Goal: Information Seeking & Learning: Understand process/instructions

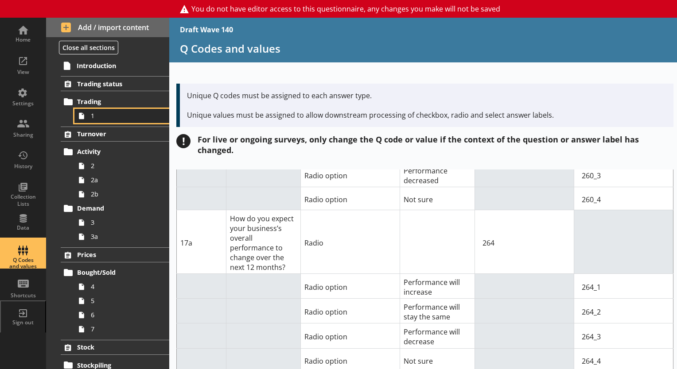
click at [91, 120] on link "1" at bounding box center [121, 116] width 95 height 14
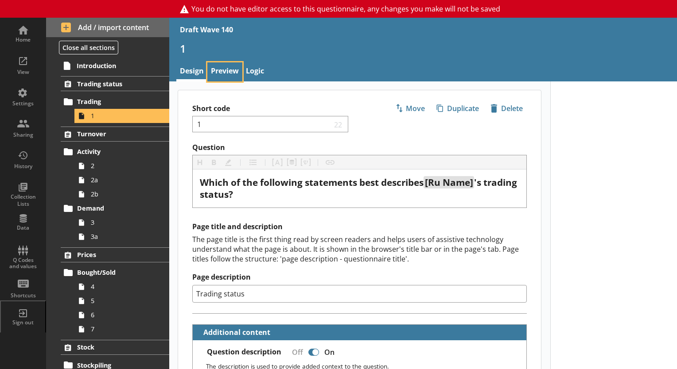
click at [229, 74] on link "Preview" at bounding box center [224, 71] width 35 height 19
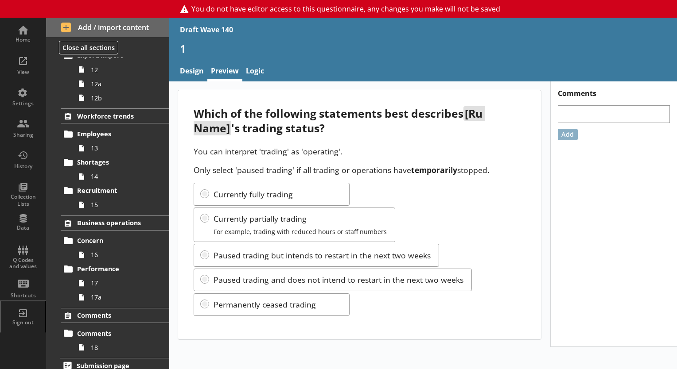
scroll to position [501, 0]
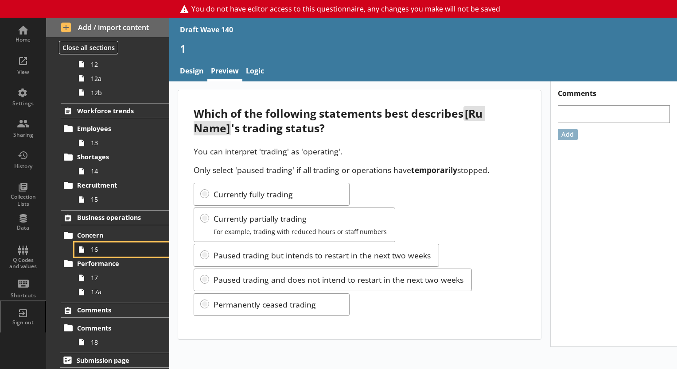
click at [103, 248] on span "16" at bounding box center [124, 249] width 66 height 8
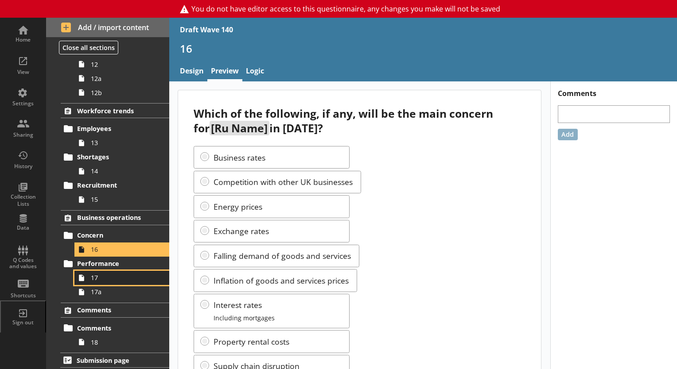
click at [102, 280] on span "17" at bounding box center [124, 278] width 66 height 8
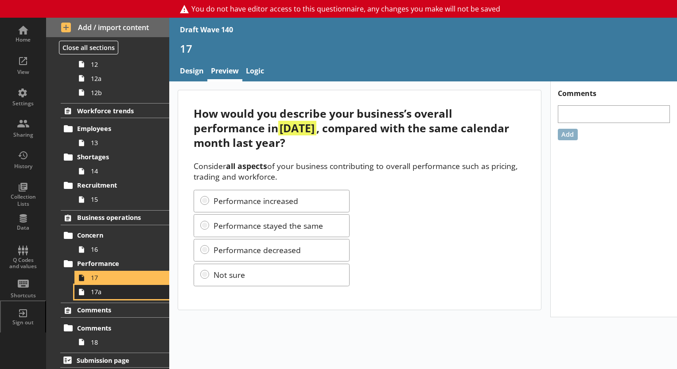
click at [122, 293] on span "17a" at bounding box center [124, 292] width 66 height 8
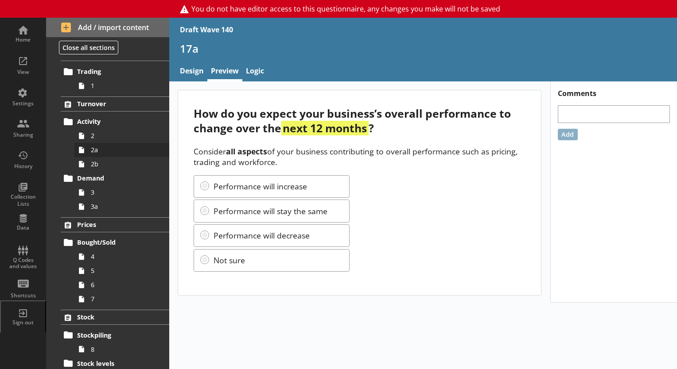
scroll to position [89, 0]
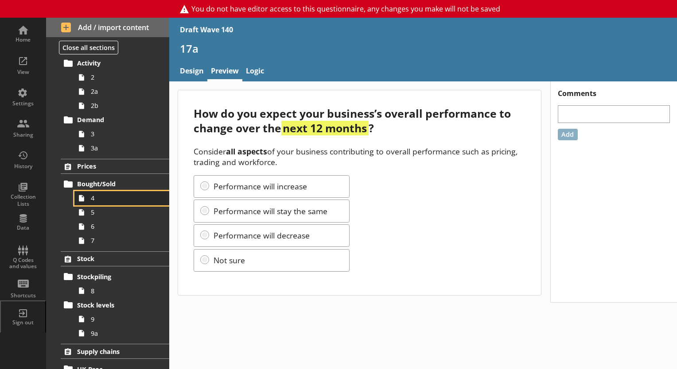
click at [96, 198] on span "4" at bounding box center [124, 198] width 66 height 8
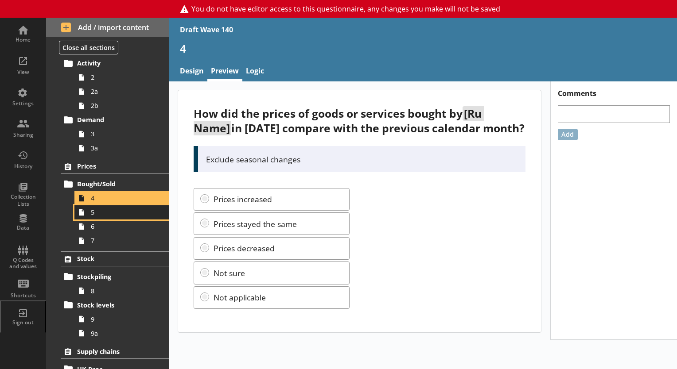
click at [120, 218] on link "5" at bounding box center [121, 213] width 95 height 14
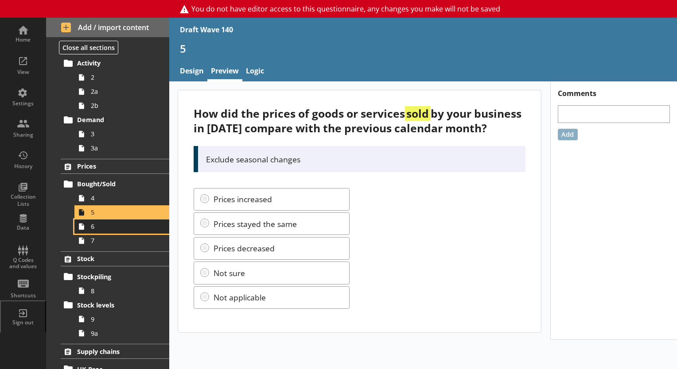
click at [119, 230] on link "6" at bounding box center [121, 227] width 95 height 14
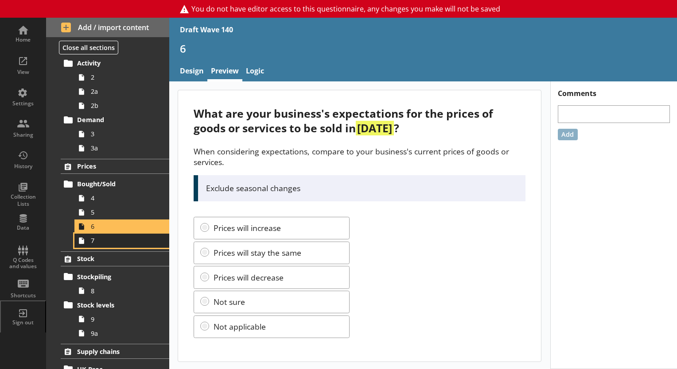
click at [113, 244] on span "7" at bounding box center [124, 241] width 66 height 8
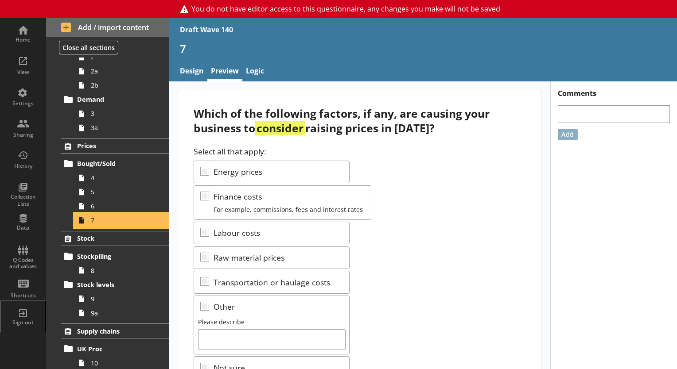
scroll to position [89, 0]
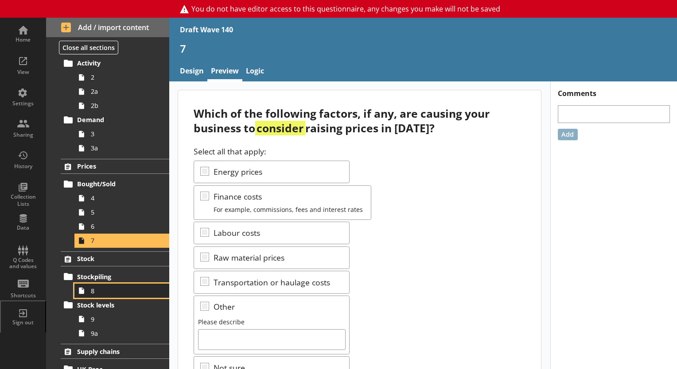
click at [97, 288] on span "8" at bounding box center [124, 291] width 66 height 8
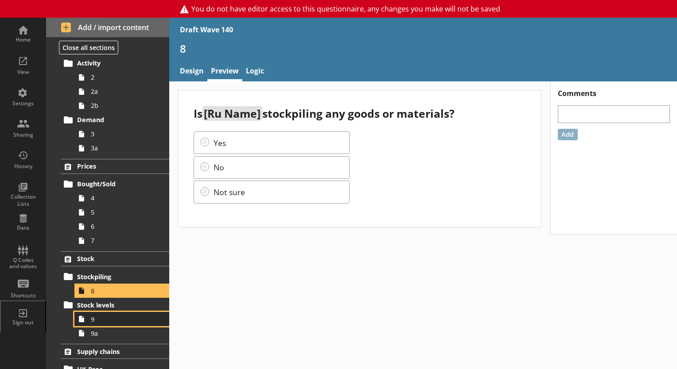
click at [107, 314] on link "9" at bounding box center [121, 319] width 95 height 14
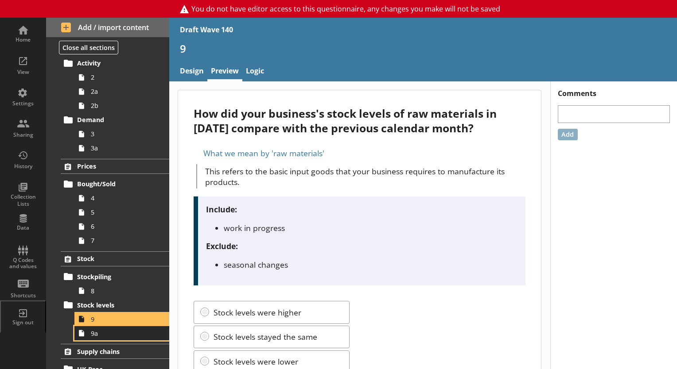
click at [143, 334] on span "9a" at bounding box center [124, 334] width 66 height 8
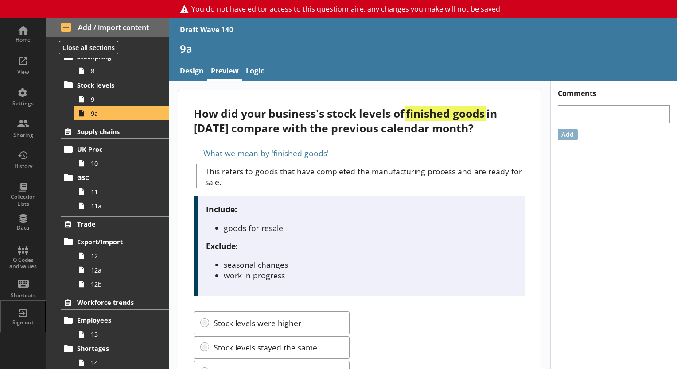
scroll to position [310, 0]
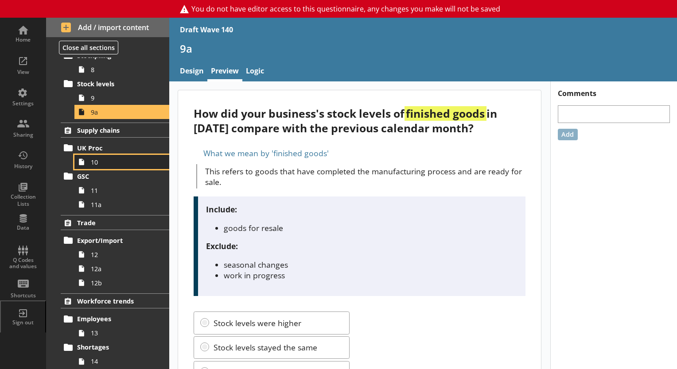
click at [103, 159] on span "10" at bounding box center [124, 162] width 66 height 8
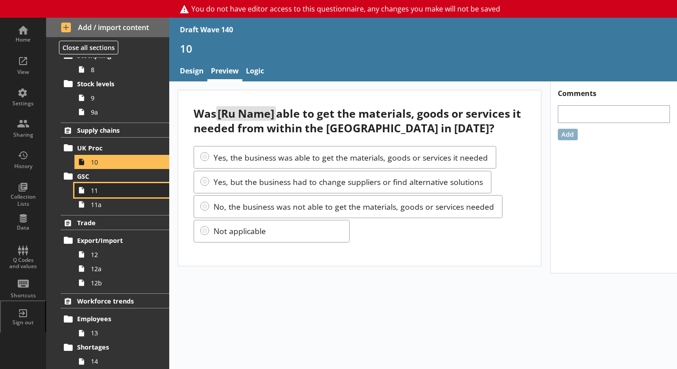
click at [106, 193] on span "11" at bounding box center [124, 191] width 66 height 8
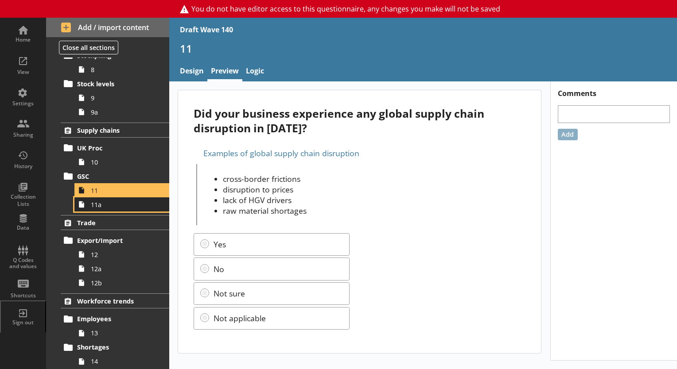
click at [108, 207] on span "11a" at bounding box center [124, 205] width 66 height 8
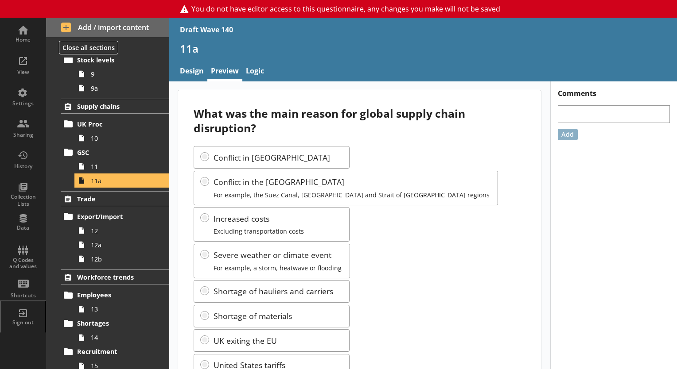
scroll to position [354, 0]
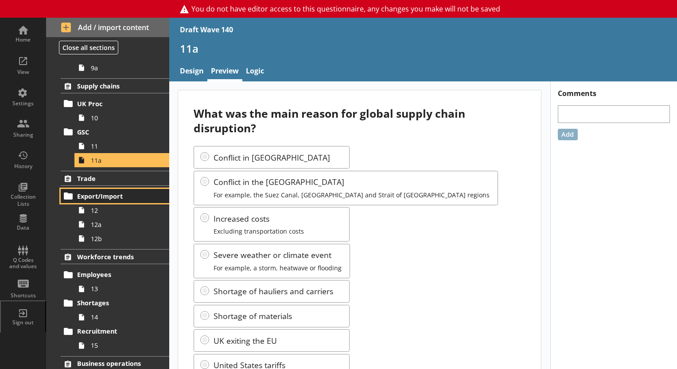
click at [112, 194] on span "Export/Import" at bounding box center [115, 196] width 77 height 8
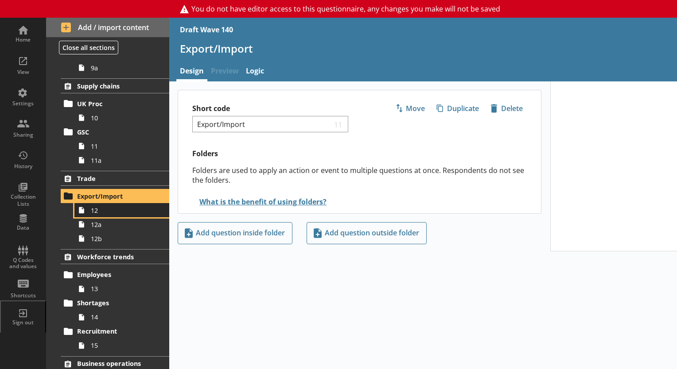
click at [113, 215] on link "12" at bounding box center [121, 210] width 95 height 14
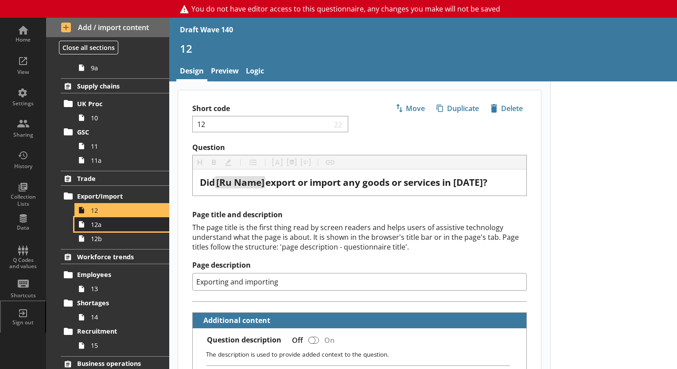
click at [100, 228] on link "12a" at bounding box center [121, 225] width 95 height 14
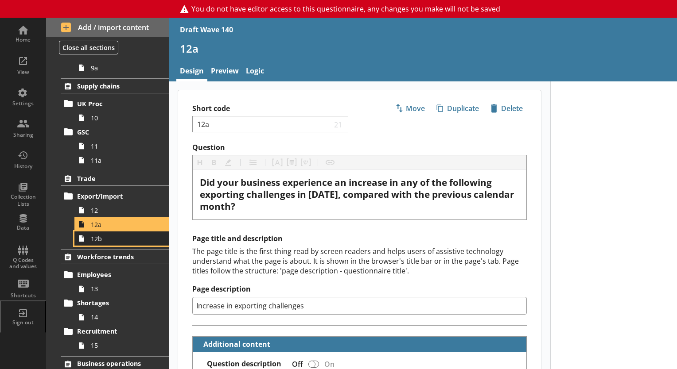
click at [109, 240] on span "12b" at bounding box center [124, 239] width 66 height 8
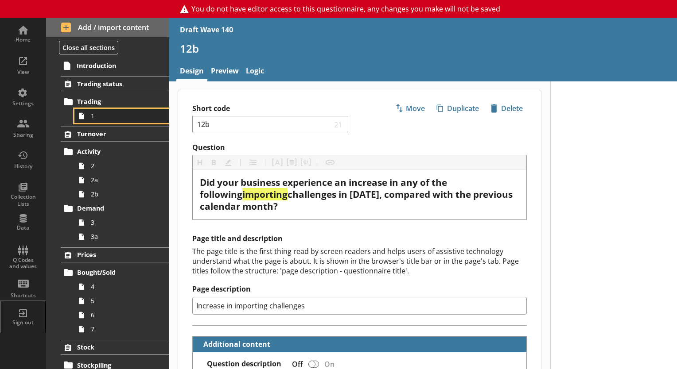
click at [98, 118] on span "1" at bounding box center [124, 116] width 66 height 8
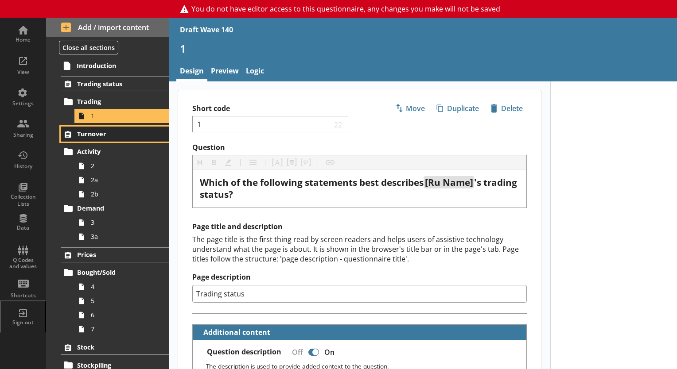
click at [125, 134] on span "Turnover" at bounding box center [115, 134] width 77 height 8
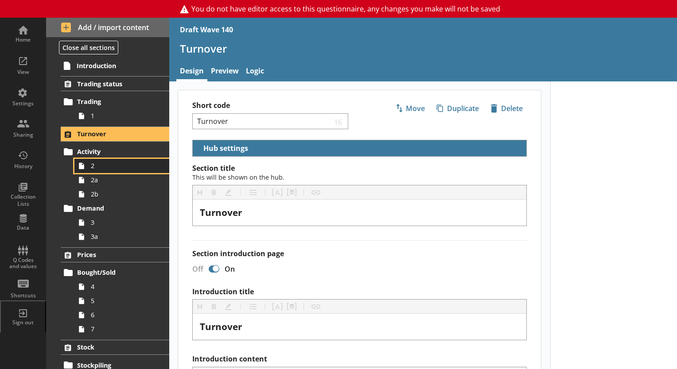
click at [102, 170] on link "2" at bounding box center [121, 166] width 95 height 14
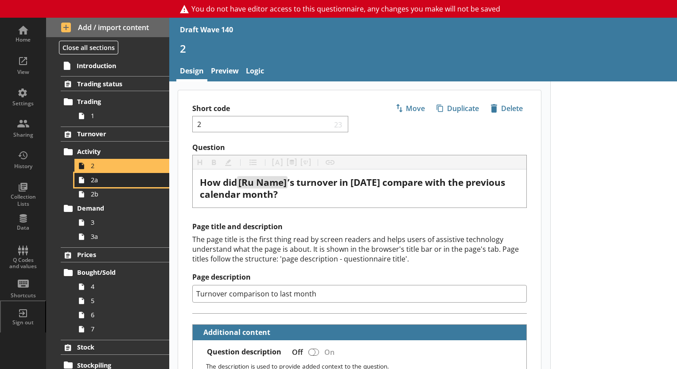
click at [106, 184] on link "2a" at bounding box center [121, 180] width 95 height 14
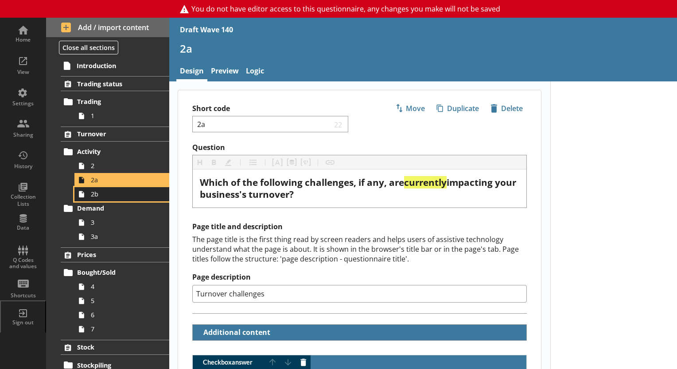
click at [122, 198] on link "2b" at bounding box center [121, 194] width 95 height 14
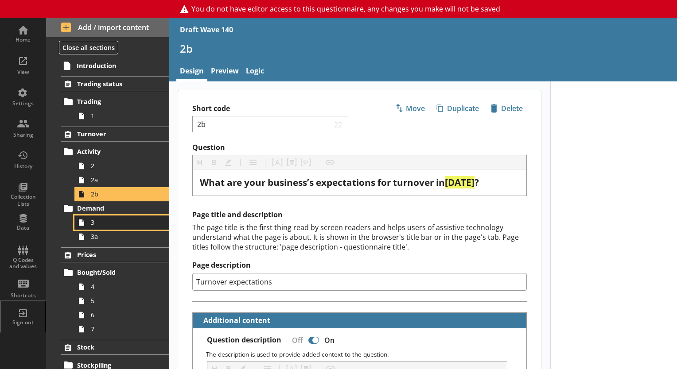
click at [113, 221] on span "3" at bounding box center [124, 222] width 66 height 8
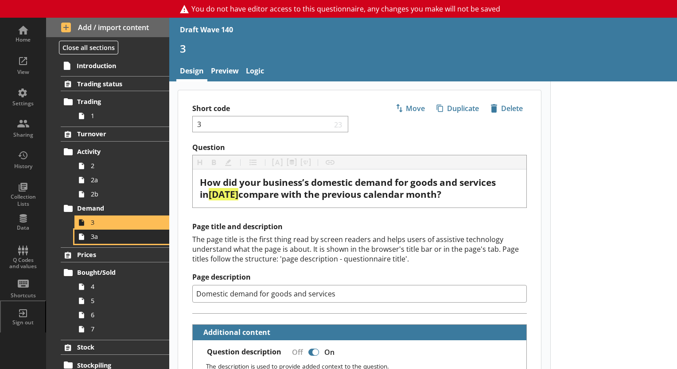
click at [125, 242] on link "3a" at bounding box center [121, 237] width 95 height 14
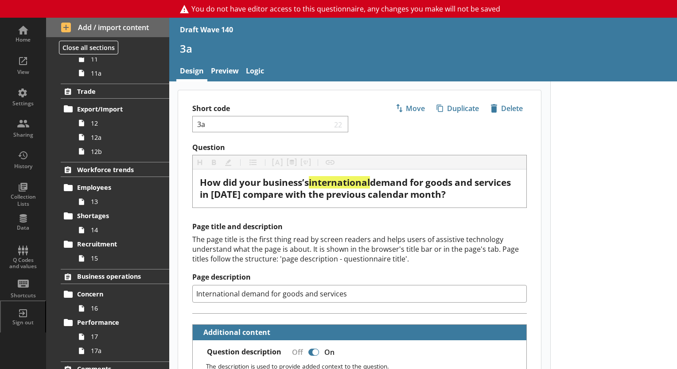
scroll to position [443, 0]
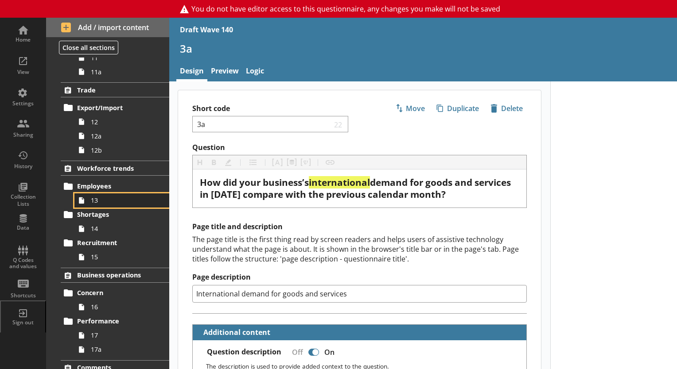
click at [100, 199] on span "13" at bounding box center [124, 200] width 66 height 8
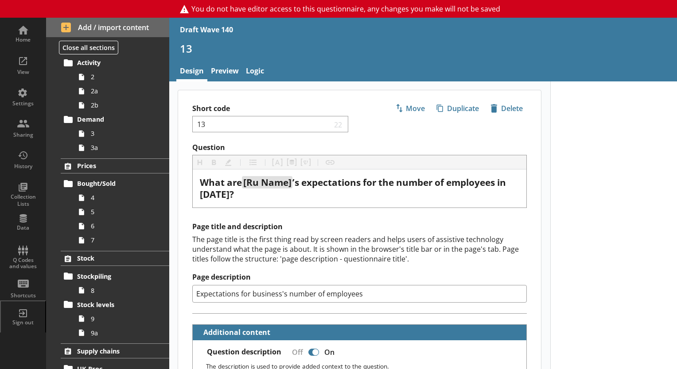
scroll to position [89, 0]
click at [100, 199] on span "4" at bounding box center [124, 198] width 66 height 8
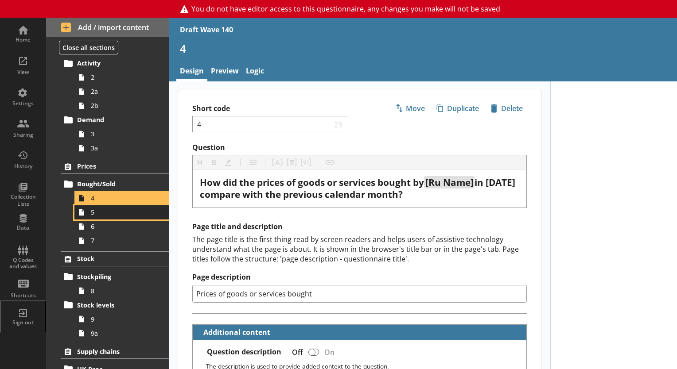
click at [97, 211] on span "5" at bounding box center [124, 212] width 66 height 8
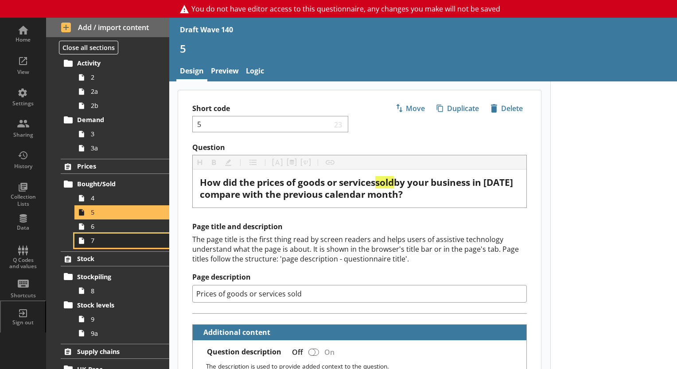
click at [97, 237] on span "7" at bounding box center [124, 241] width 66 height 8
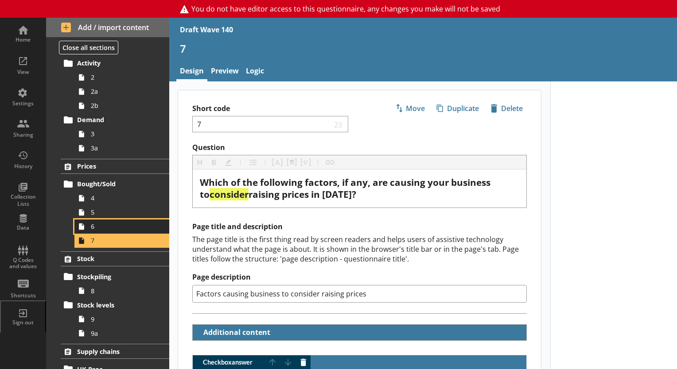
click at [105, 226] on span "6" at bounding box center [124, 226] width 66 height 8
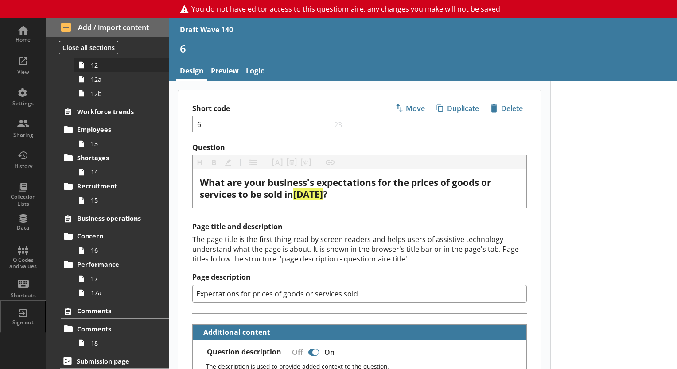
scroll to position [501, 0]
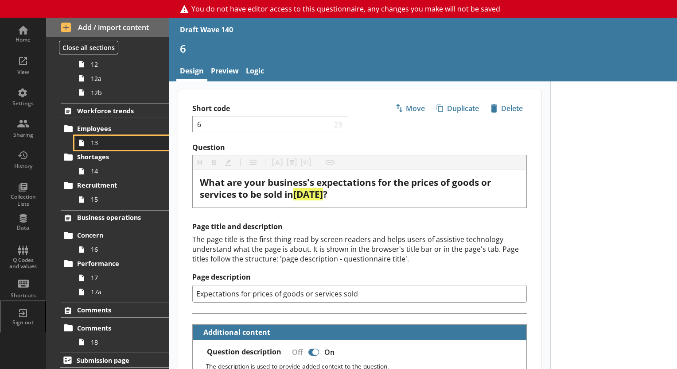
click at [108, 144] on span "13" at bounding box center [124, 143] width 66 height 8
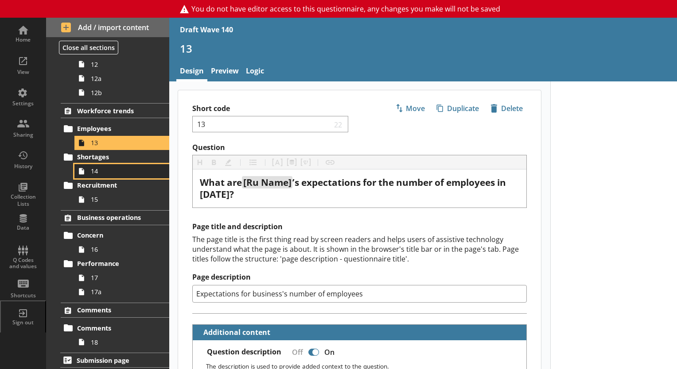
click at [119, 172] on span "14" at bounding box center [124, 171] width 66 height 8
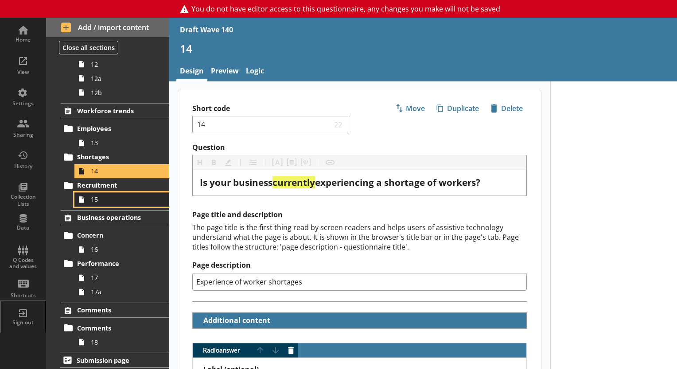
click at [98, 200] on span "15" at bounding box center [124, 199] width 66 height 8
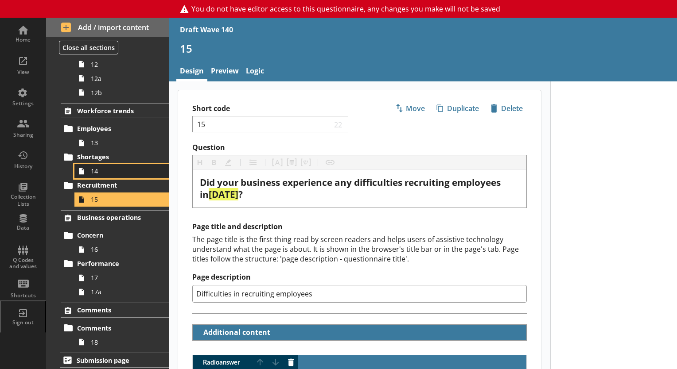
click at [103, 175] on link "14" at bounding box center [121, 171] width 95 height 14
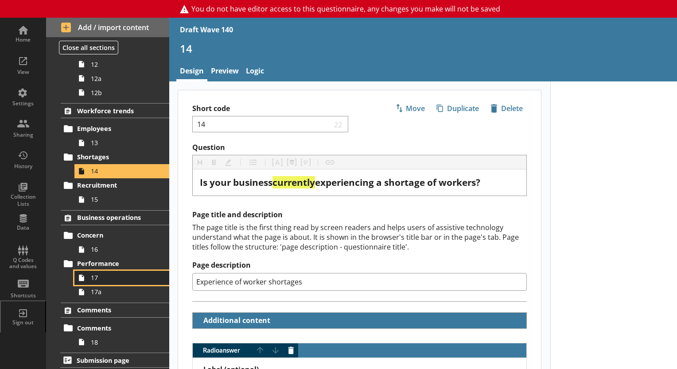
click at [99, 274] on span "17" at bounding box center [124, 278] width 66 height 8
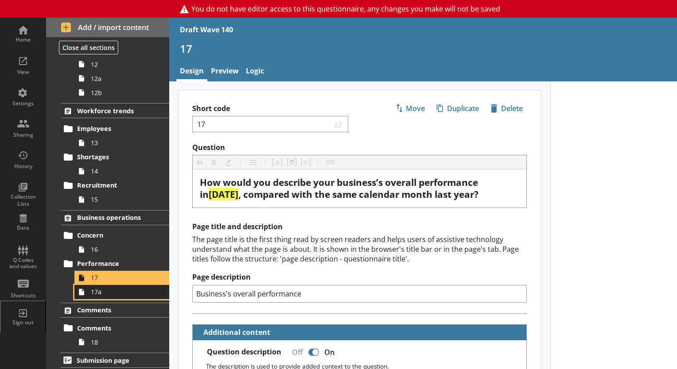
click at [103, 288] on span "17a" at bounding box center [124, 292] width 66 height 8
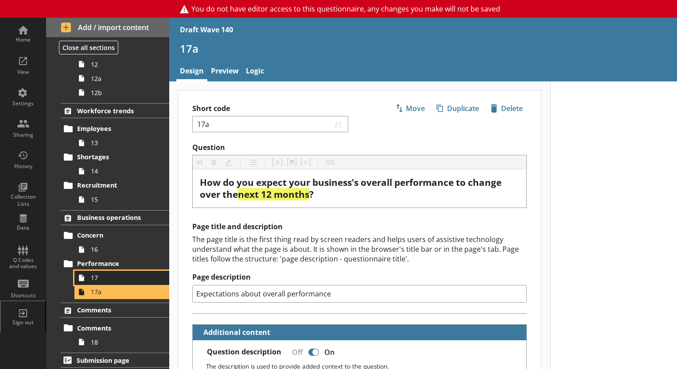
click at [104, 281] on link "17" at bounding box center [121, 278] width 95 height 14
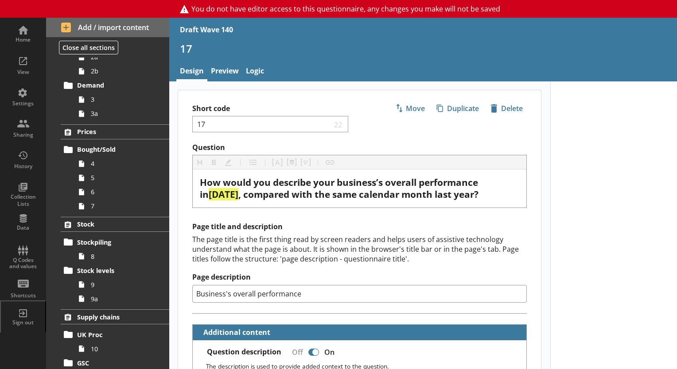
scroll to position [102, 0]
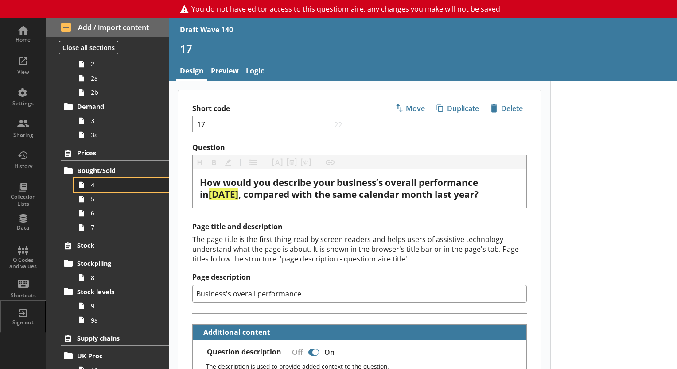
click at [96, 187] on span "4" at bounding box center [124, 185] width 66 height 8
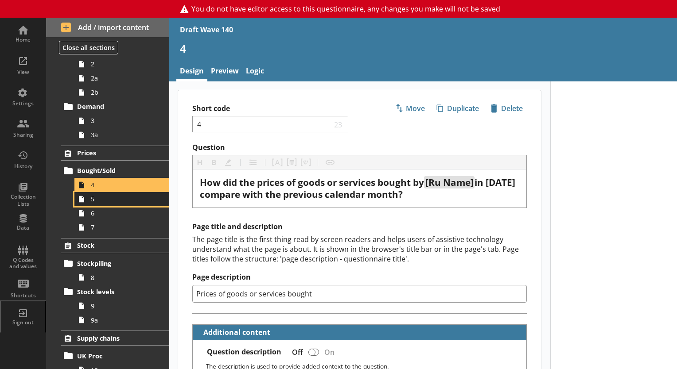
click at [97, 203] on link "5" at bounding box center [121, 199] width 95 height 14
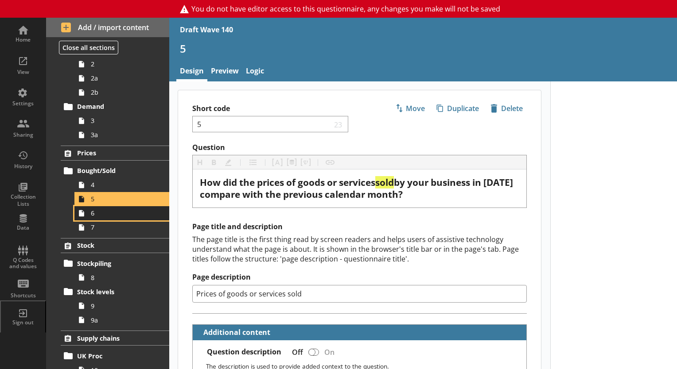
click at [97, 214] on span "6" at bounding box center [124, 213] width 66 height 8
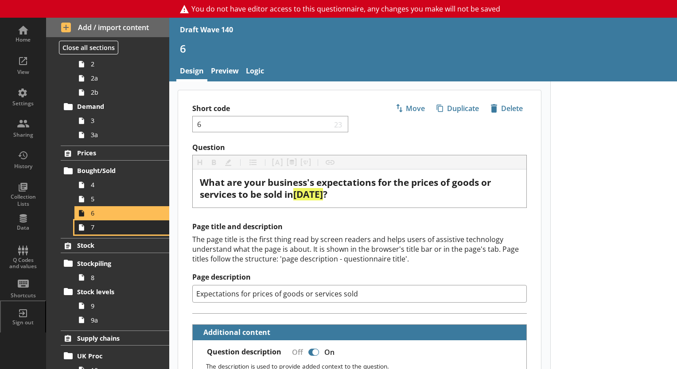
click at [94, 230] on span "7" at bounding box center [124, 227] width 66 height 8
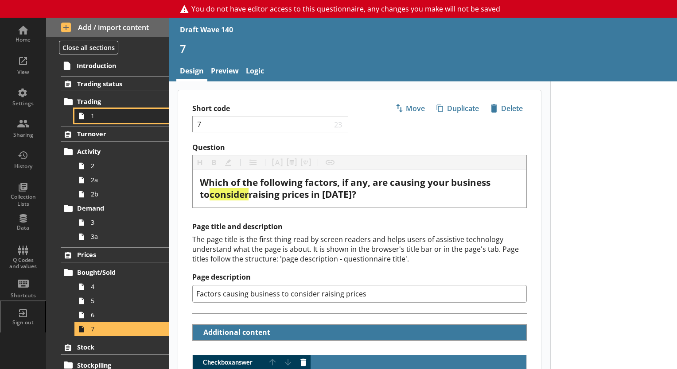
click at [96, 116] on span "1" at bounding box center [124, 116] width 66 height 8
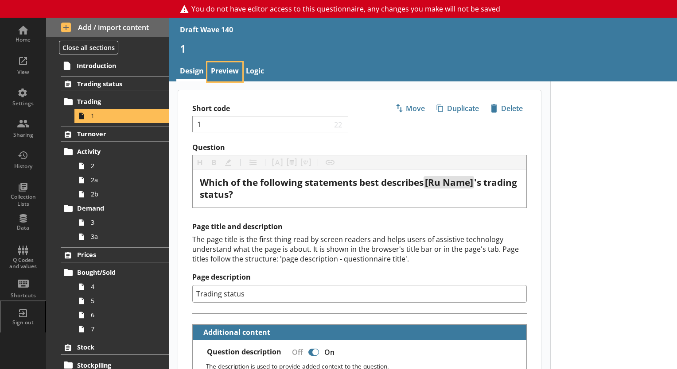
click at [238, 72] on link "Preview" at bounding box center [224, 71] width 35 height 19
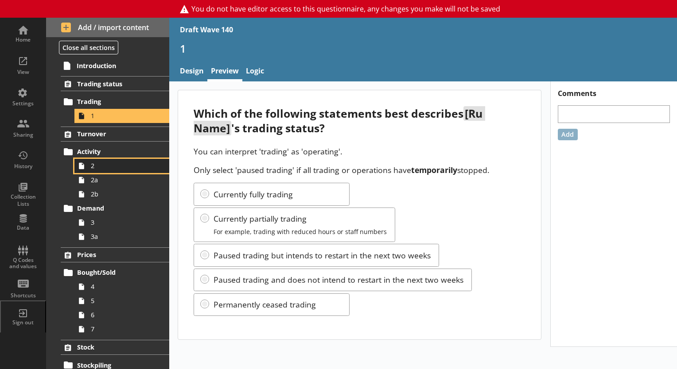
click at [99, 164] on span "2" at bounding box center [124, 166] width 66 height 8
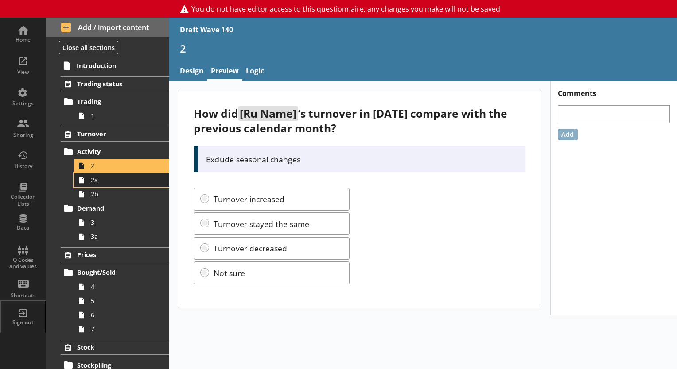
click at [95, 186] on link "2a" at bounding box center [121, 180] width 95 height 14
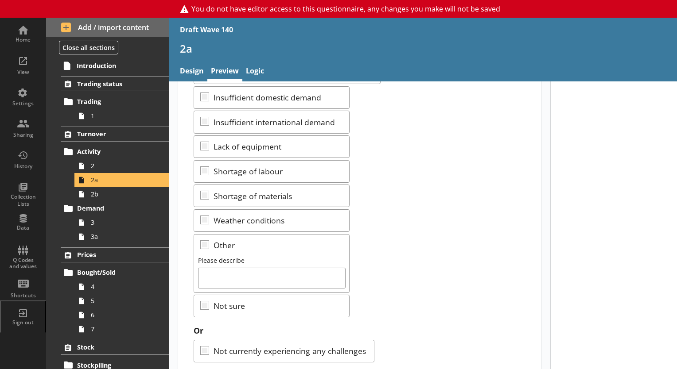
scroll to position [243, 0]
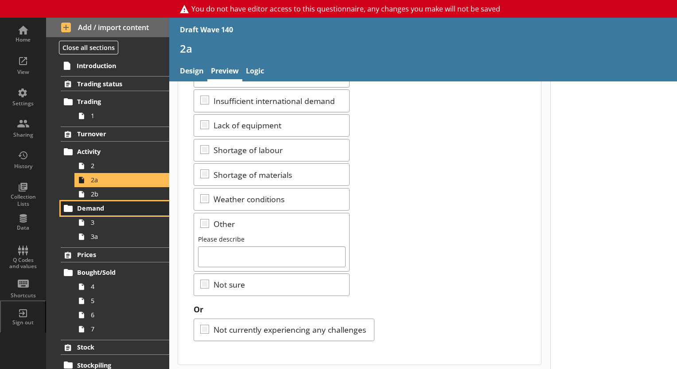
click at [132, 202] on link "Demand" at bounding box center [115, 209] width 109 height 14
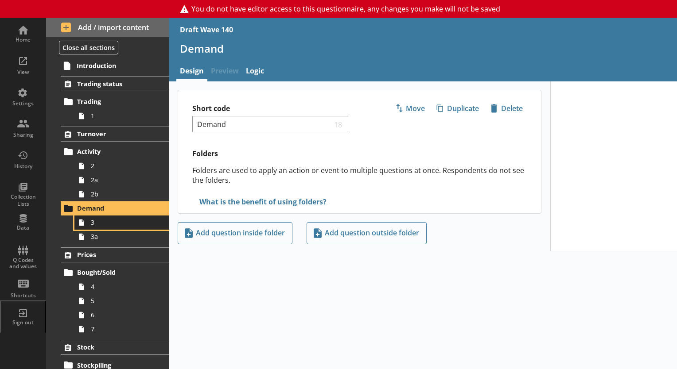
click at [107, 226] on span "3" at bounding box center [124, 222] width 66 height 8
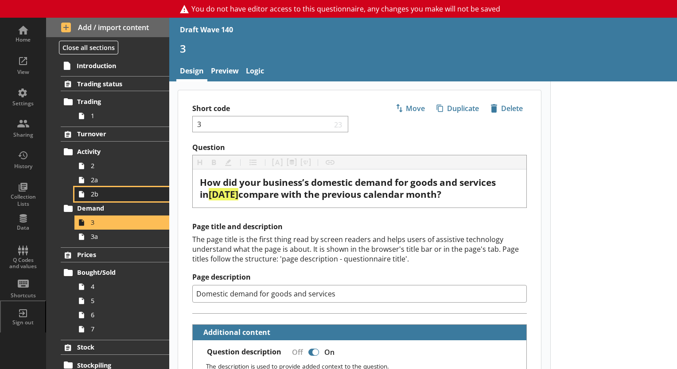
click at [102, 198] on link "2b" at bounding box center [121, 194] width 95 height 14
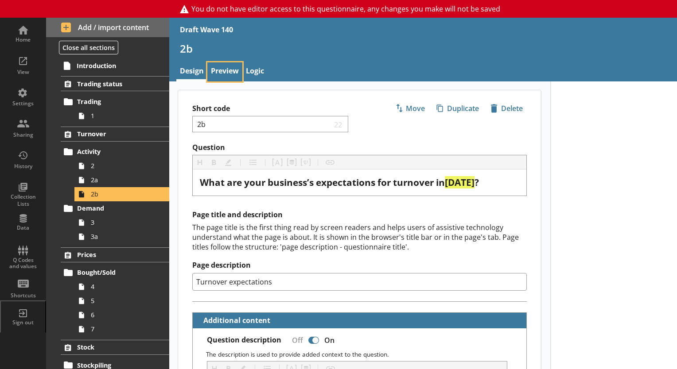
click at [227, 73] on link "Preview" at bounding box center [224, 71] width 35 height 19
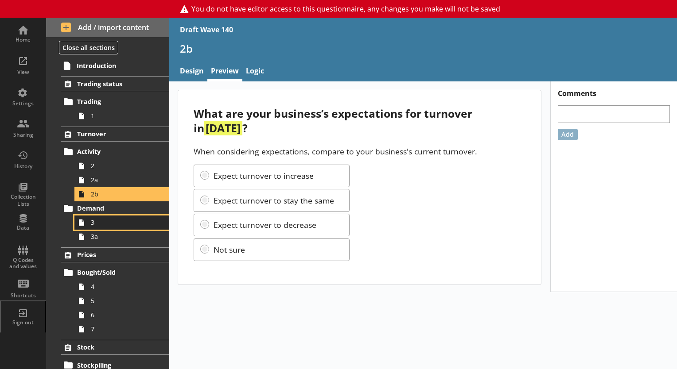
click at [128, 226] on link "3" at bounding box center [121, 223] width 95 height 14
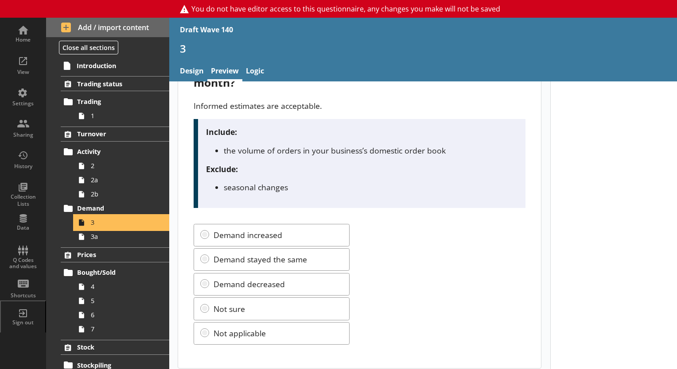
scroll to position [66, 0]
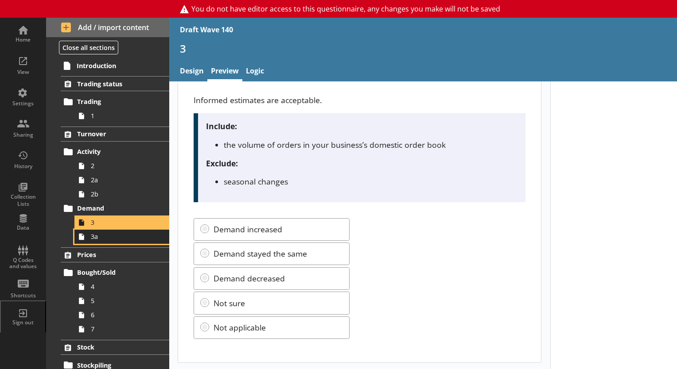
click at [122, 239] on span "3a" at bounding box center [124, 237] width 66 height 8
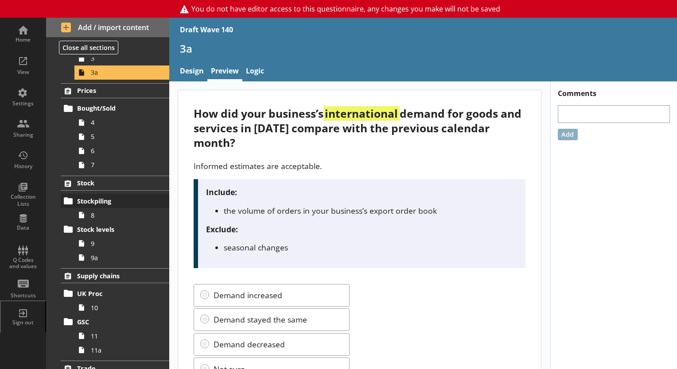
scroll to position [177, 0]
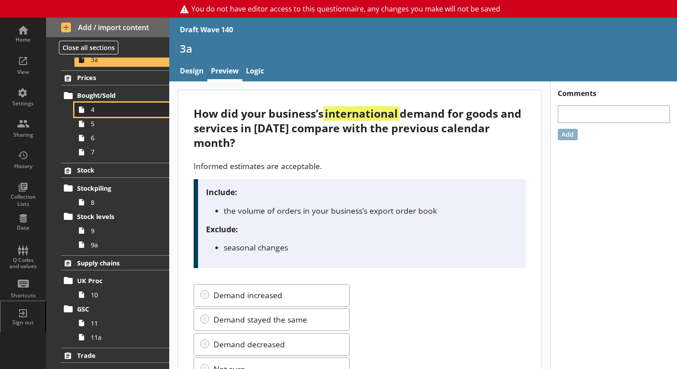
click at [113, 112] on span "4" at bounding box center [124, 109] width 66 height 8
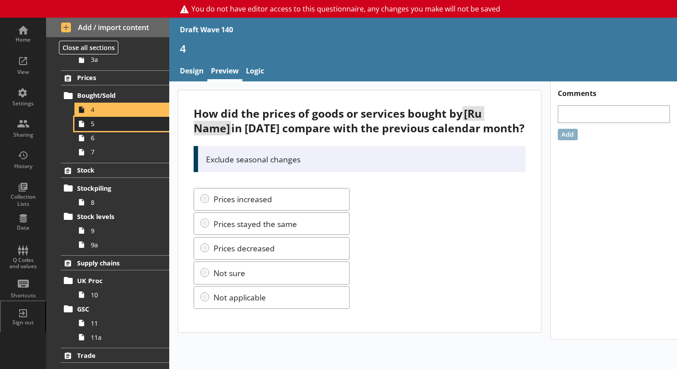
click at [107, 126] on span "5" at bounding box center [124, 124] width 66 height 8
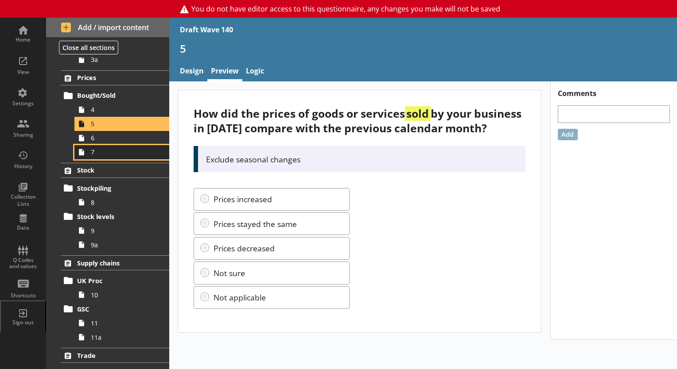
click at [89, 145] on link "7" at bounding box center [121, 152] width 95 height 14
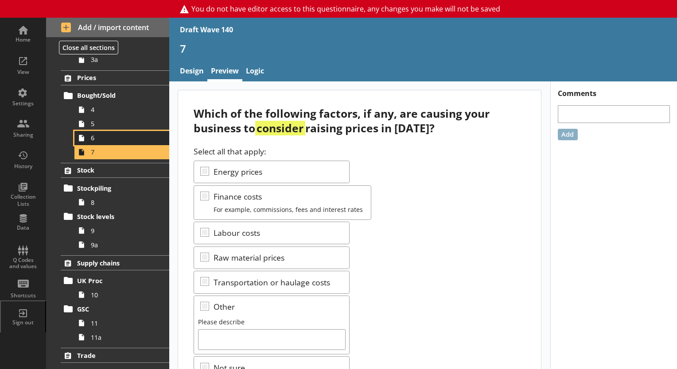
click at [110, 139] on span "6" at bounding box center [124, 138] width 66 height 8
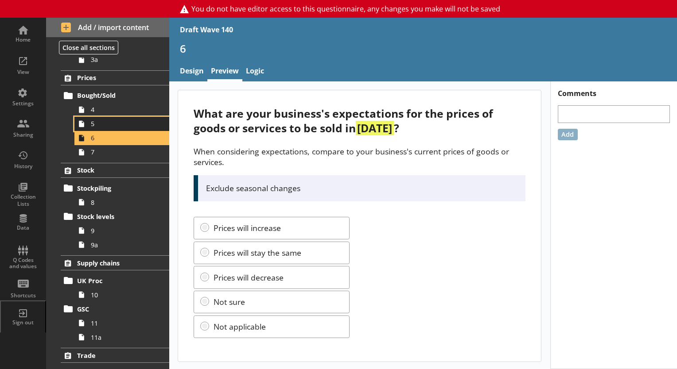
click at [106, 123] on span "5" at bounding box center [124, 124] width 66 height 8
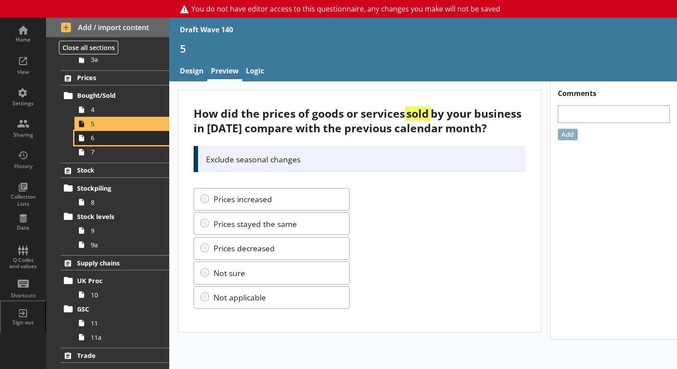
click at [118, 137] on span "6" at bounding box center [124, 138] width 66 height 8
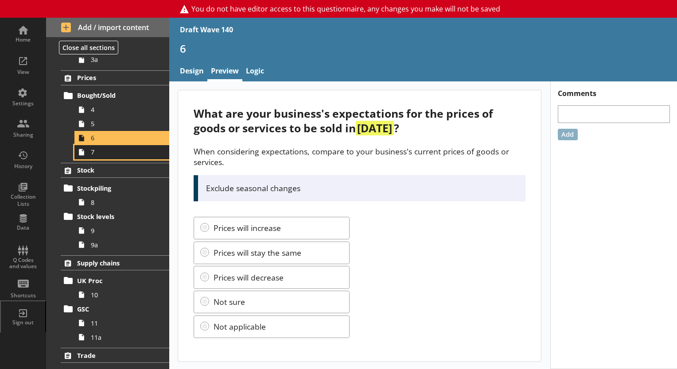
click at [115, 155] on span "7" at bounding box center [124, 152] width 66 height 8
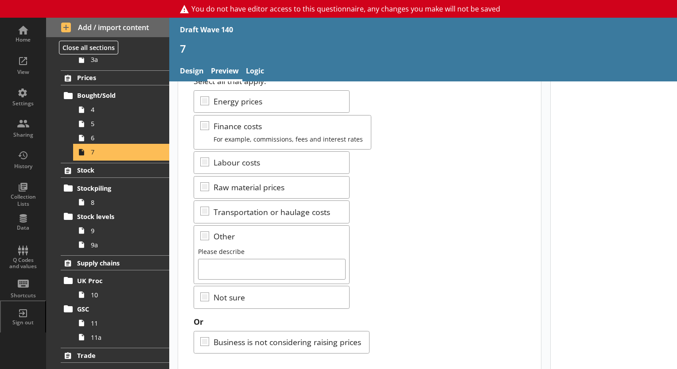
scroll to position [84, 0]
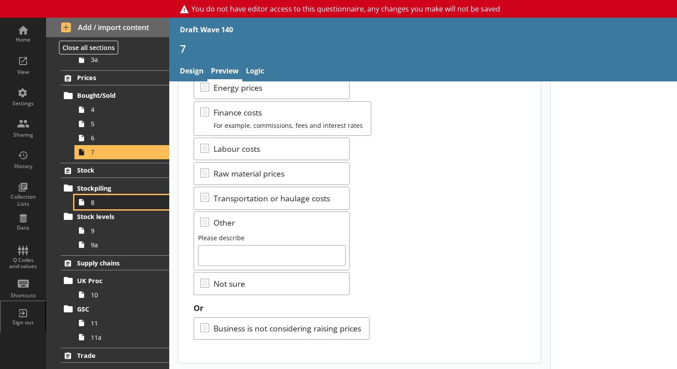
click at [97, 203] on span "8" at bounding box center [124, 202] width 66 height 8
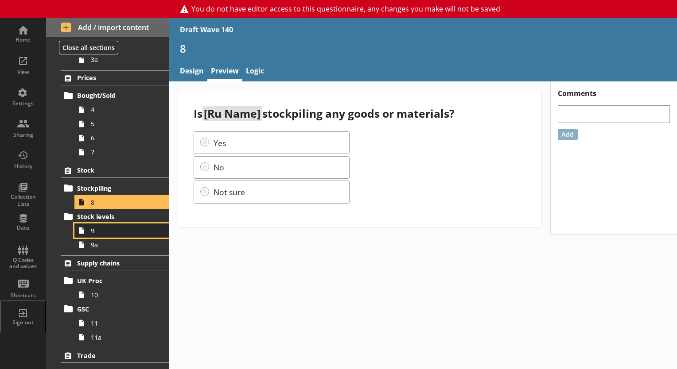
click at [105, 233] on span "9" at bounding box center [124, 231] width 66 height 8
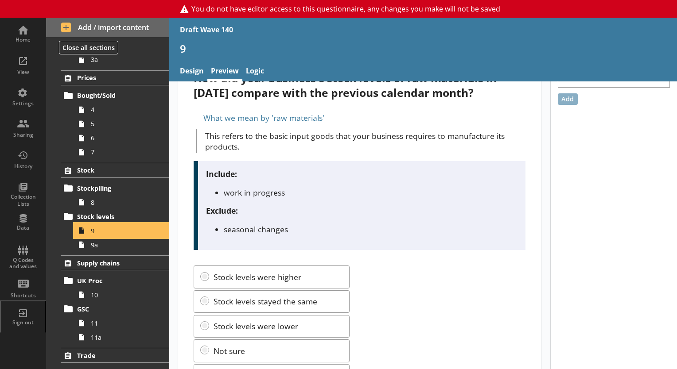
scroll to position [83, 0]
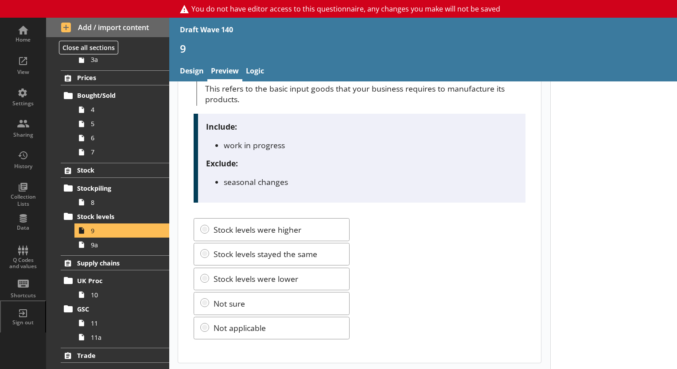
click at [121, 251] on ol "Trading status Trading 1 Turnover Activity 2 2a 2b Demand 3 3a Prices Bought/So…" at bounding box center [107, 286] width 123 height 774
click at [128, 241] on span "9a" at bounding box center [124, 245] width 66 height 8
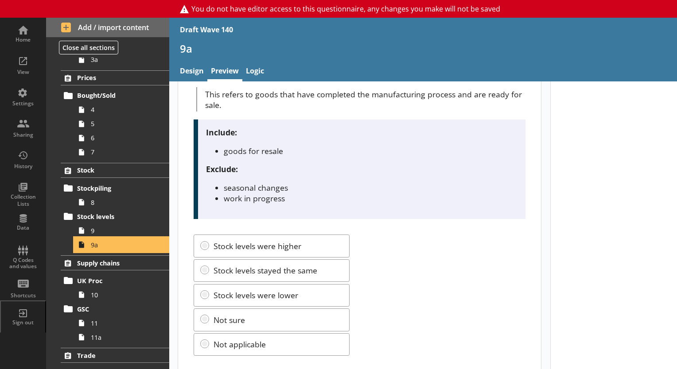
scroll to position [93, 0]
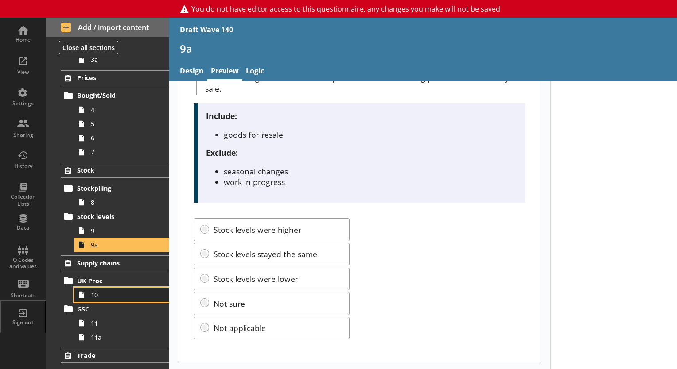
click at [93, 288] on link "10" at bounding box center [121, 295] width 95 height 14
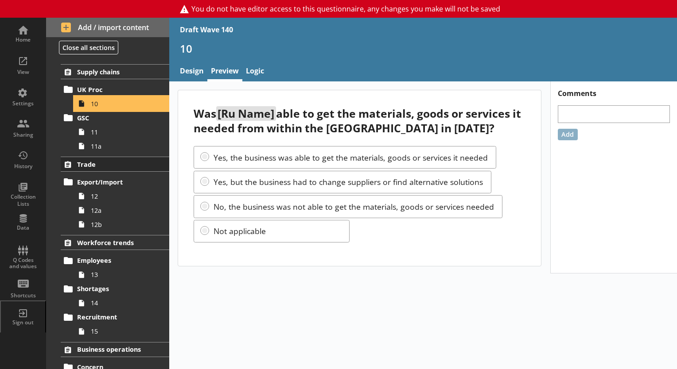
scroll to position [354, 0]
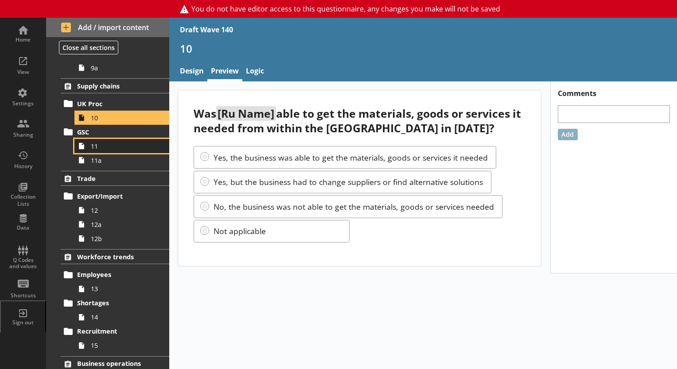
click at [111, 147] on span "11" at bounding box center [124, 146] width 66 height 8
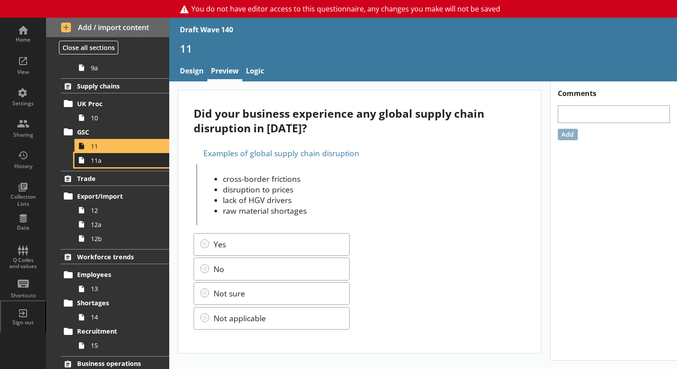
click at [131, 162] on span "11a" at bounding box center [124, 160] width 66 height 8
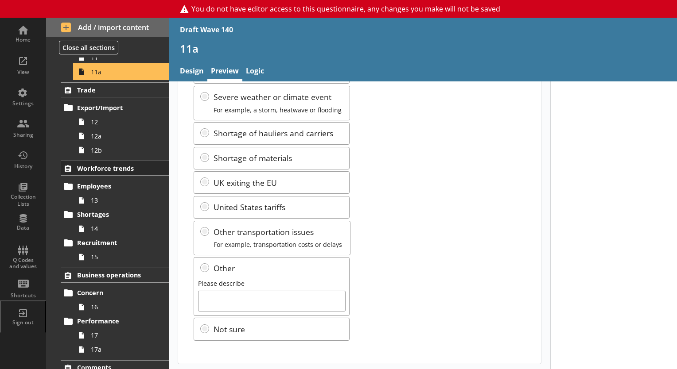
scroll to position [443, 0]
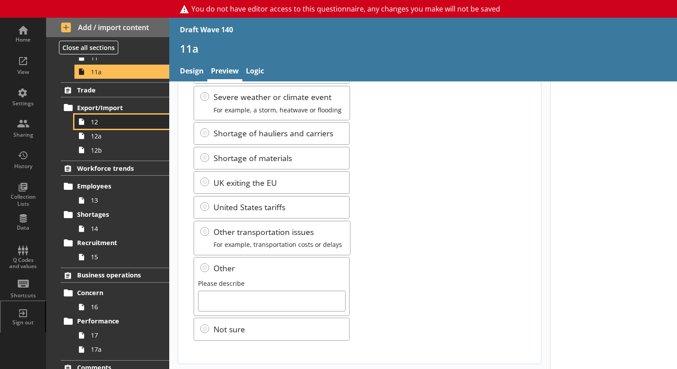
click at [103, 123] on span "12" at bounding box center [124, 122] width 66 height 8
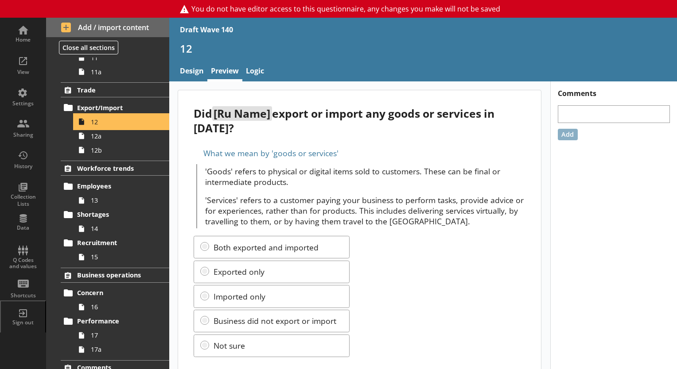
scroll to position [18, 0]
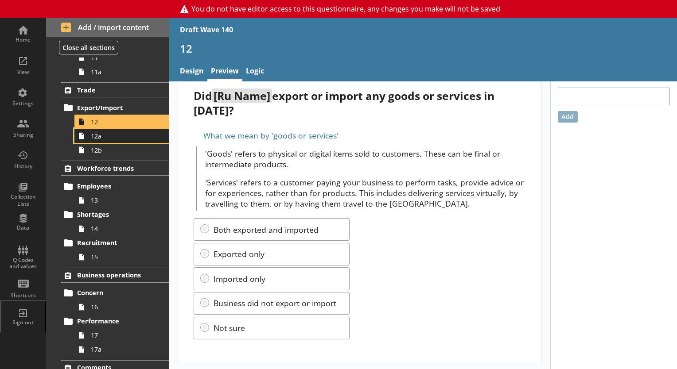
click at [97, 137] on span "12a" at bounding box center [124, 136] width 66 height 8
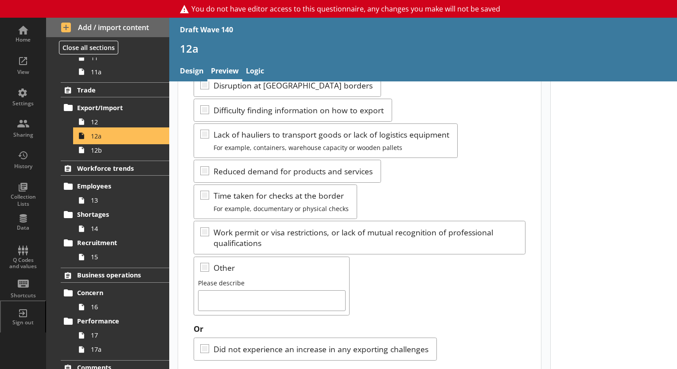
scroll to position [330, 0]
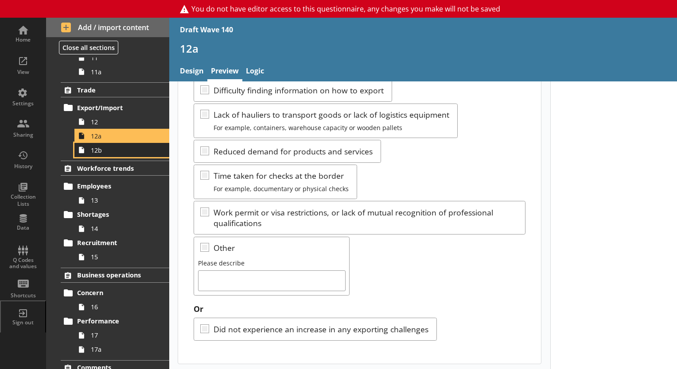
click at [103, 148] on span "12b" at bounding box center [124, 150] width 66 height 8
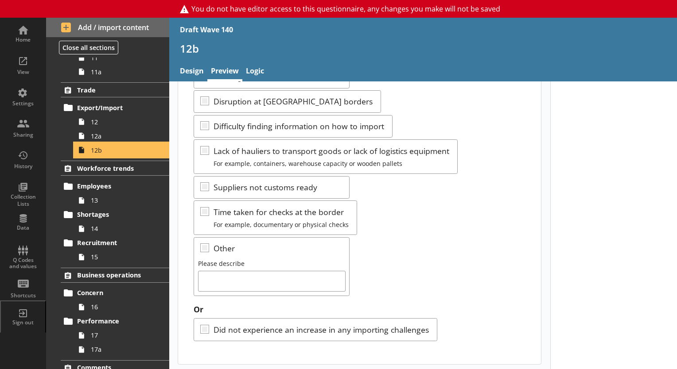
scroll to position [270, 0]
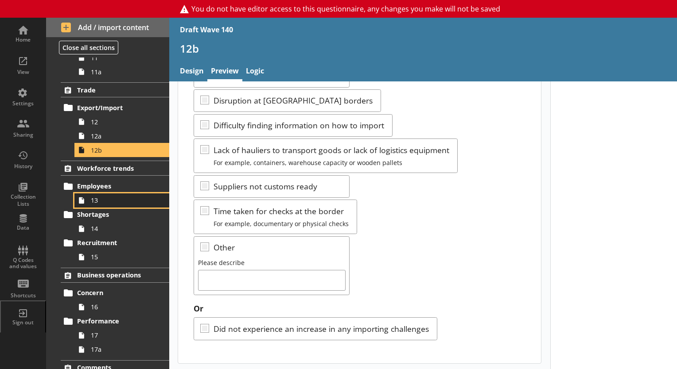
click at [113, 201] on span "13" at bounding box center [124, 200] width 66 height 8
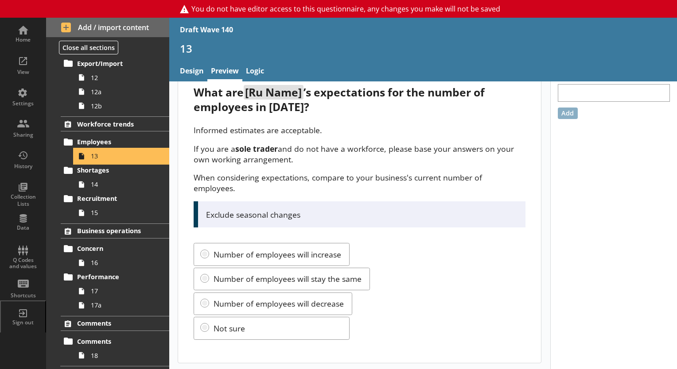
scroll to position [22, 0]
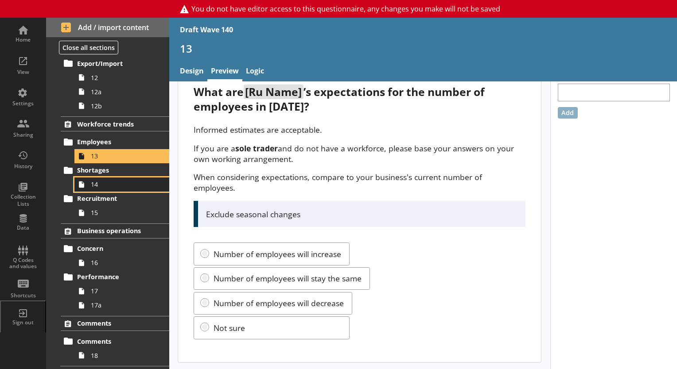
click at [115, 183] on span "14" at bounding box center [124, 184] width 66 height 8
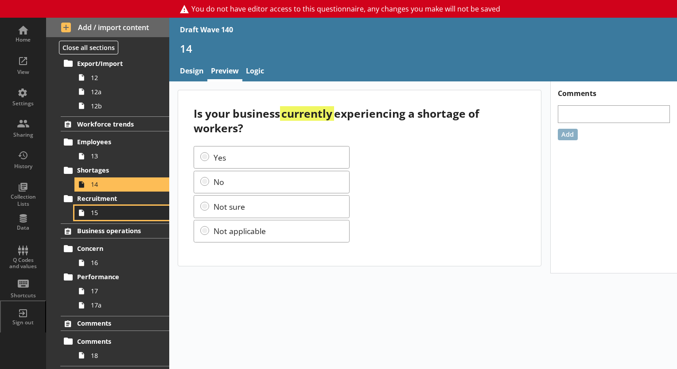
click at [113, 211] on span "15" at bounding box center [124, 213] width 66 height 8
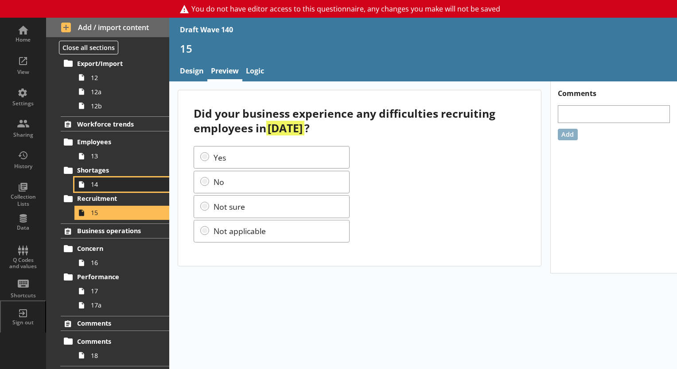
click at [100, 178] on link "14" at bounding box center [121, 185] width 95 height 14
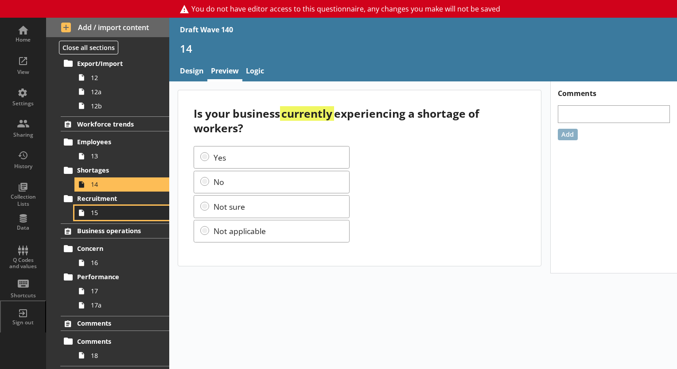
click at [98, 212] on span "15" at bounding box center [124, 213] width 66 height 8
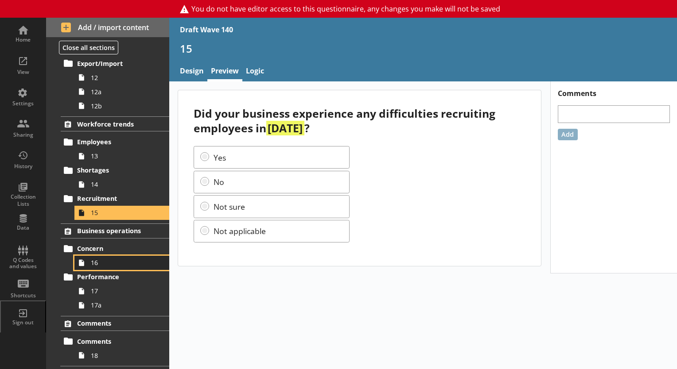
click at [104, 264] on span "16" at bounding box center [124, 263] width 66 height 8
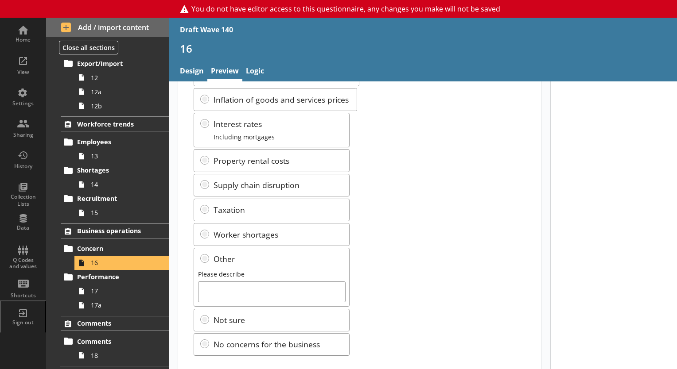
scroll to position [196, 0]
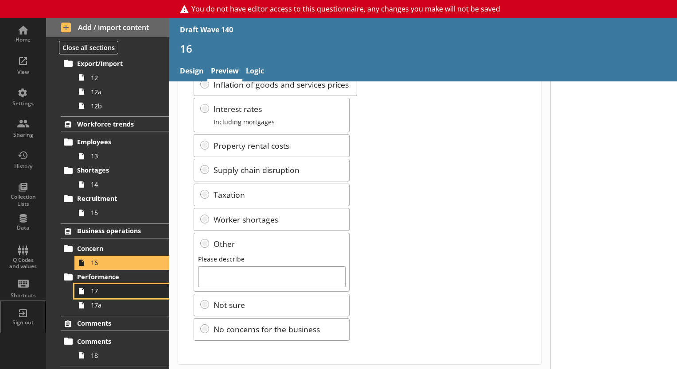
click at [104, 294] on link "17" at bounding box center [121, 291] width 95 height 14
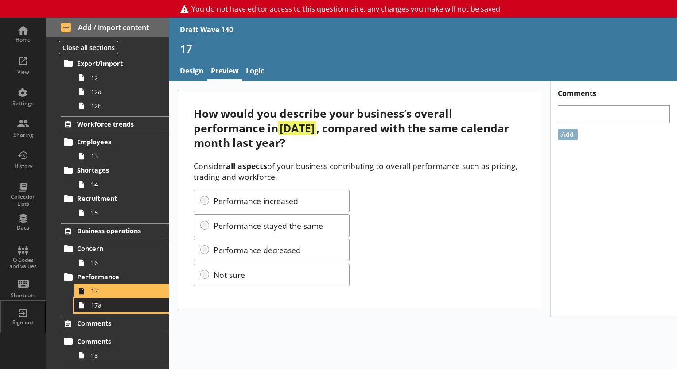
click at [109, 309] on link "17a" at bounding box center [121, 306] width 95 height 14
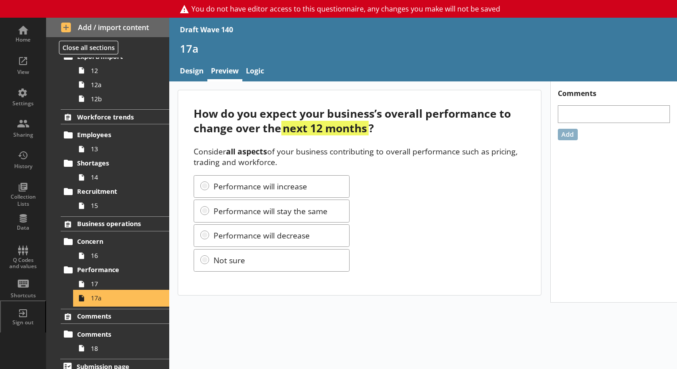
scroll to position [501, 0]
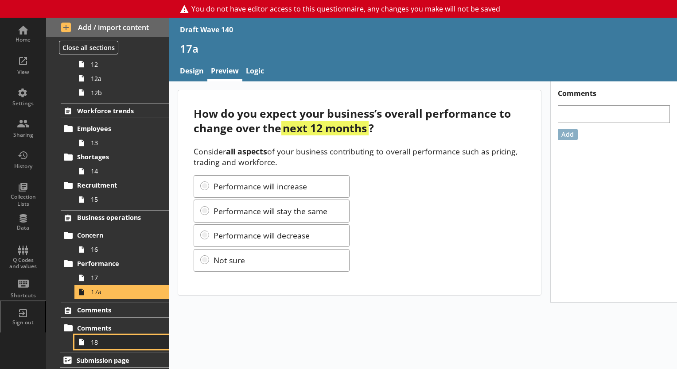
click at [131, 344] on span "18" at bounding box center [124, 342] width 66 height 8
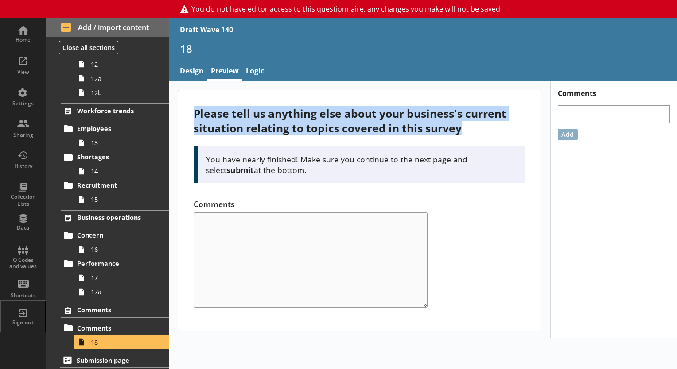
drag, startPoint x: 196, startPoint y: 112, endPoint x: 469, endPoint y: 128, distance: 273.4
click at [469, 128] on div "Please tell us anything else about your business's current situation relating t…" at bounding box center [360, 120] width 332 height 29
copy div "Please tell us anything else about your business's current situation relating t…"
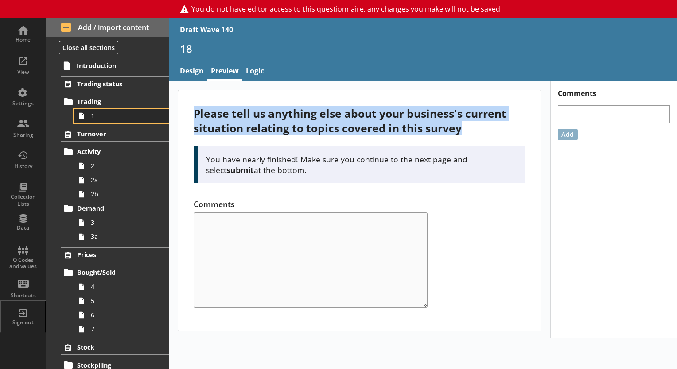
click at [92, 118] on span "1" at bounding box center [124, 116] width 66 height 8
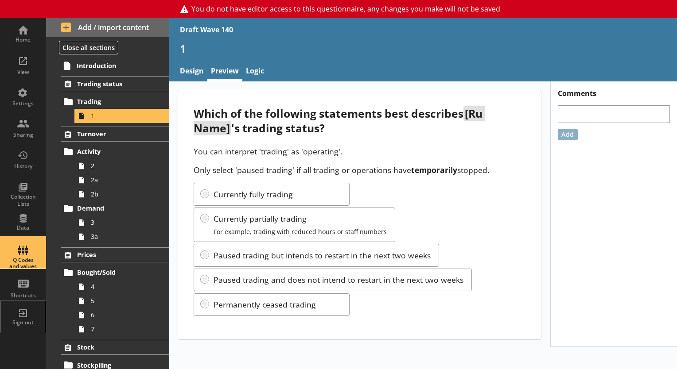
click at [26, 255] on div "Q Codes and values" at bounding box center [23, 253] width 31 height 31
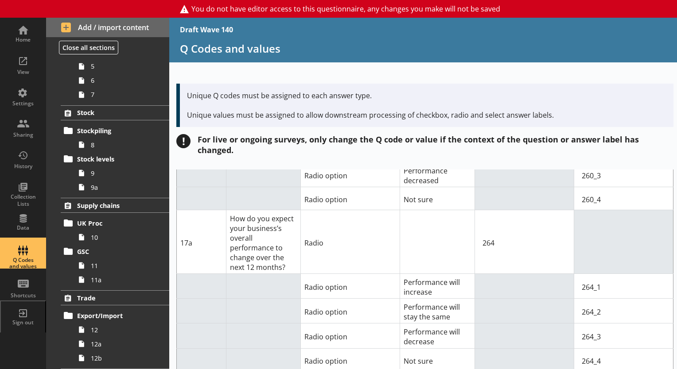
scroll to position [190, 0]
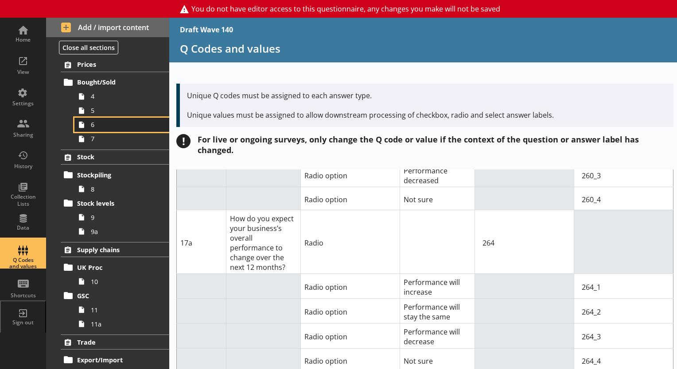
click at [105, 122] on span "6" at bounding box center [124, 125] width 66 height 8
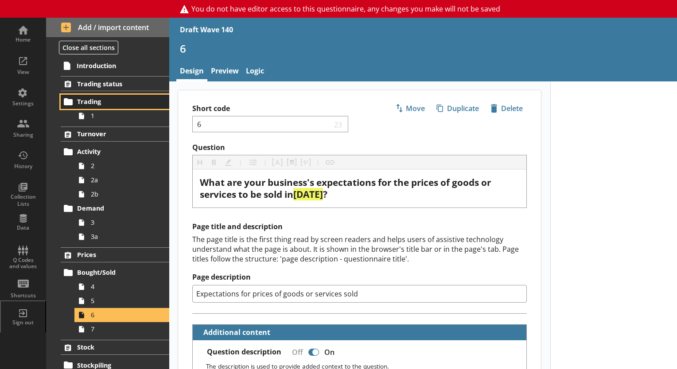
click at [106, 100] on span "Trading" at bounding box center [115, 101] width 77 height 8
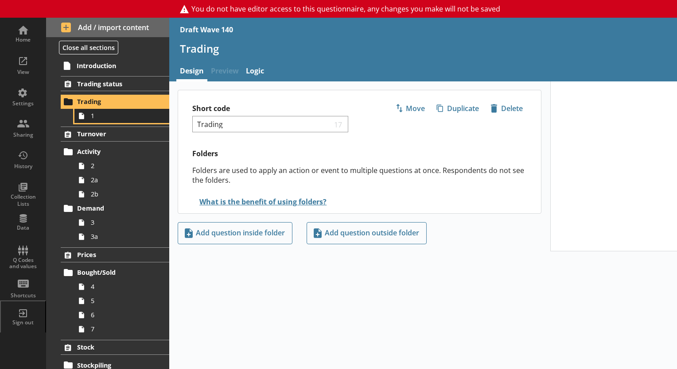
click at [110, 117] on span "1" at bounding box center [124, 116] width 66 height 8
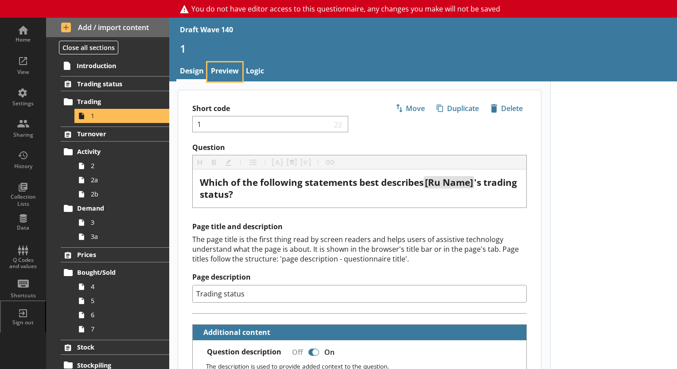
click at [222, 72] on link "Preview" at bounding box center [224, 71] width 35 height 19
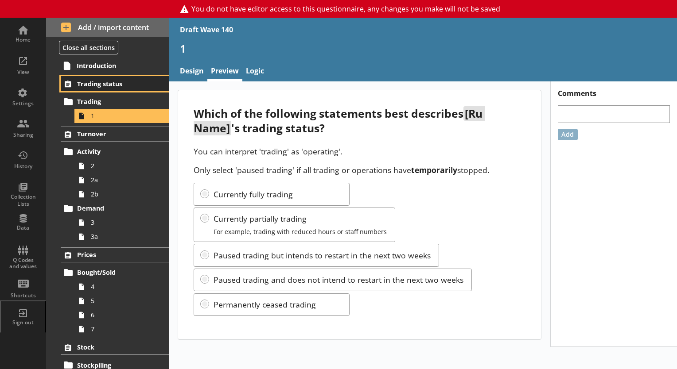
click at [108, 87] on span "Trading status" at bounding box center [115, 84] width 77 height 8
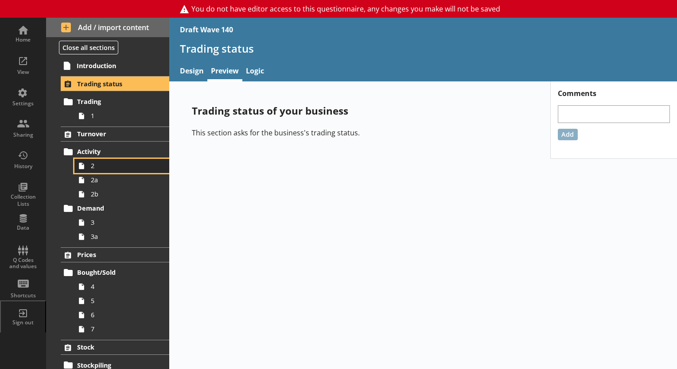
click at [107, 169] on span "2" at bounding box center [124, 166] width 66 height 8
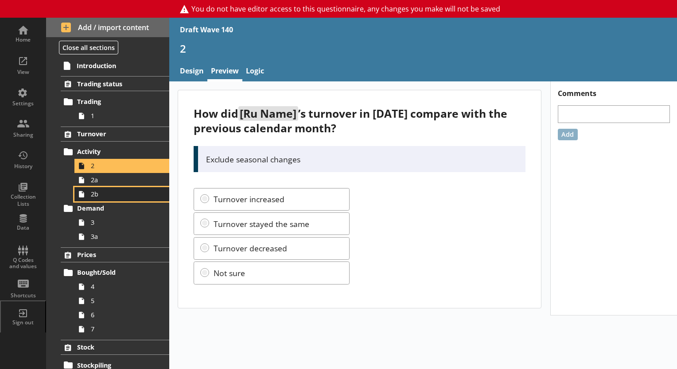
click at [109, 190] on span "2b" at bounding box center [124, 194] width 66 height 8
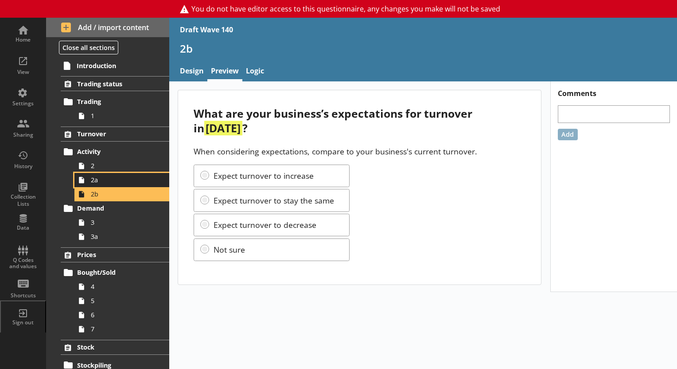
click at [112, 184] on link "2a" at bounding box center [121, 180] width 95 height 14
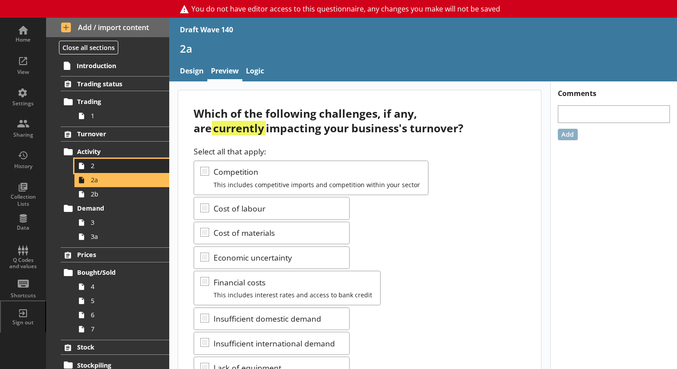
click at [121, 165] on span "2" at bounding box center [124, 166] width 66 height 8
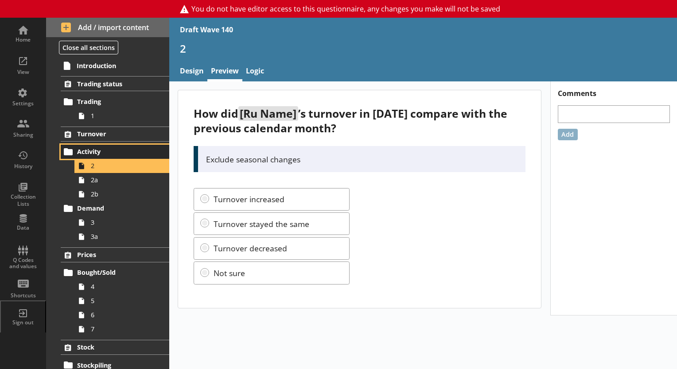
click at [117, 152] on span "Activity" at bounding box center [115, 152] width 77 height 8
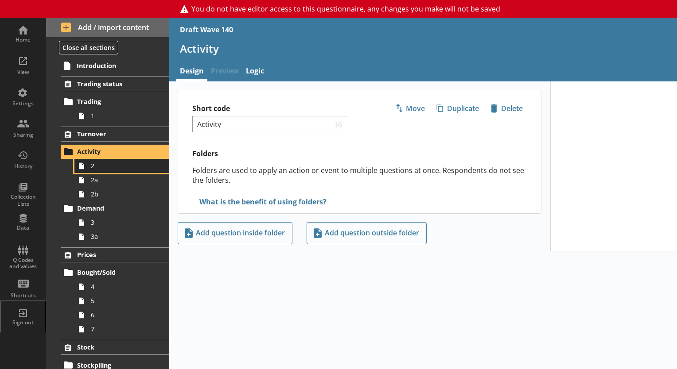
click at [124, 171] on link "2" at bounding box center [121, 166] width 95 height 14
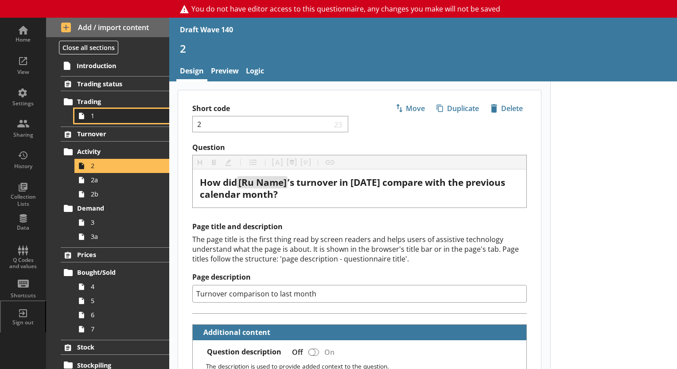
click at [99, 121] on link "1" at bounding box center [121, 116] width 95 height 14
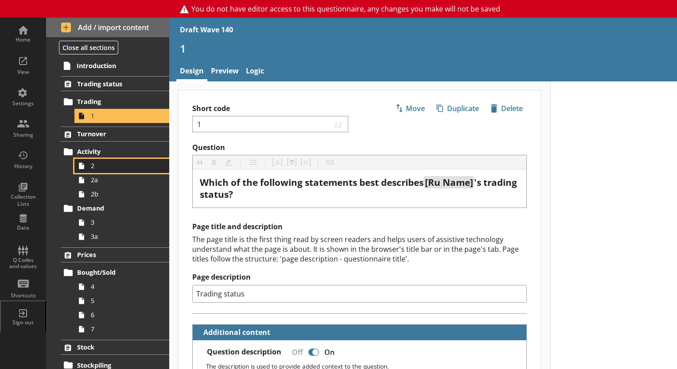
click at [103, 160] on link "2" at bounding box center [121, 166] width 95 height 14
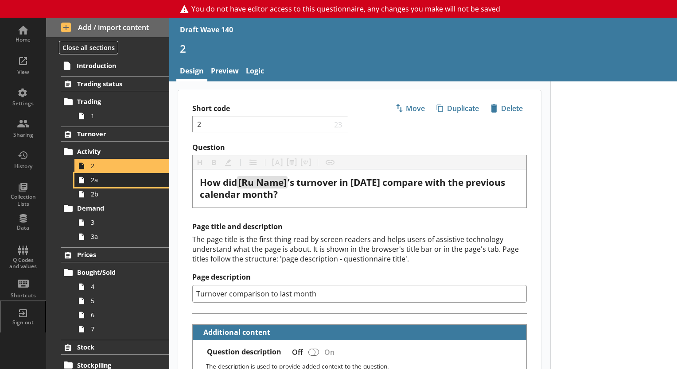
click at [105, 184] on link "2a" at bounding box center [121, 180] width 95 height 14
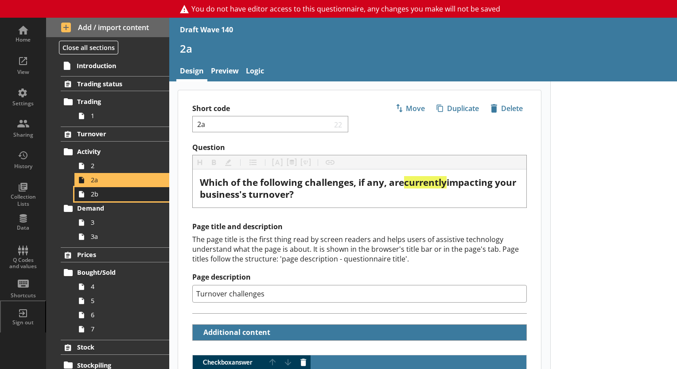
click at [128, 194] on span "2b" at bounding box center [124, 194] width 66 height 8
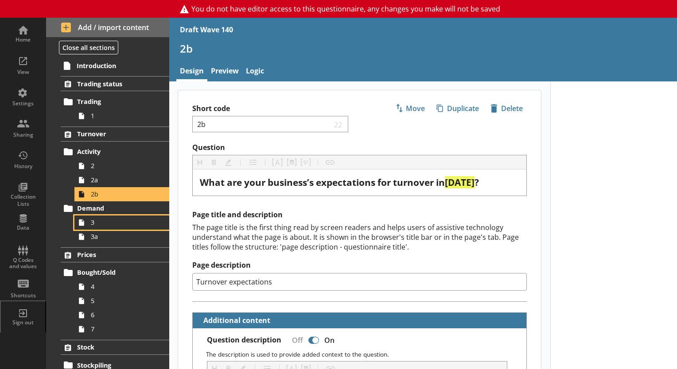
drag, startPoint x: 91, startPoint y: 220, endPoint x: 177, endPoint y: 213, distance: 86.7
click at [91, 220] on span "3" at bounding box center [124, 222] width 66 height 8
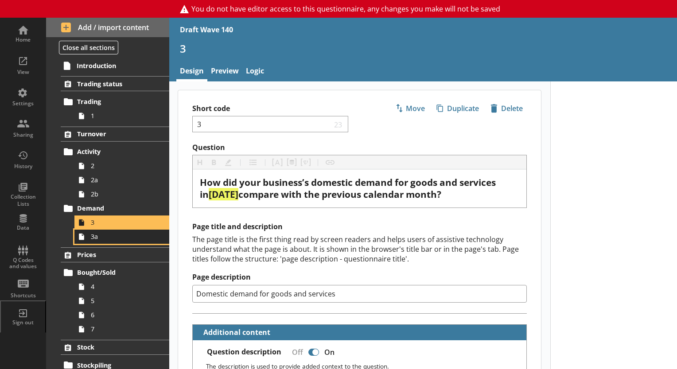
click at [97, 235] on span "3a" at bounding box center [124, 237] width 66 height 8
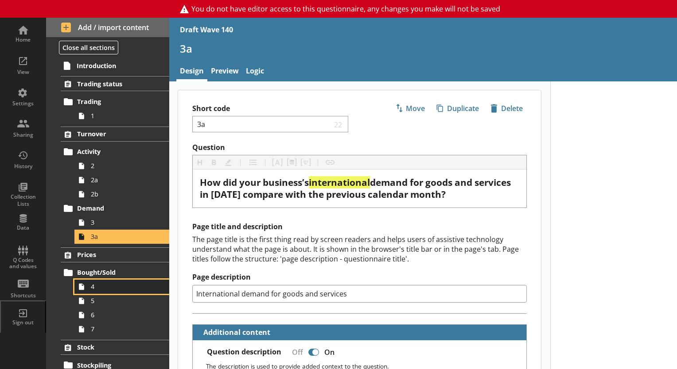
click at [95, 287] on span "4" at bounding box center [124, 287] width 66 height 8
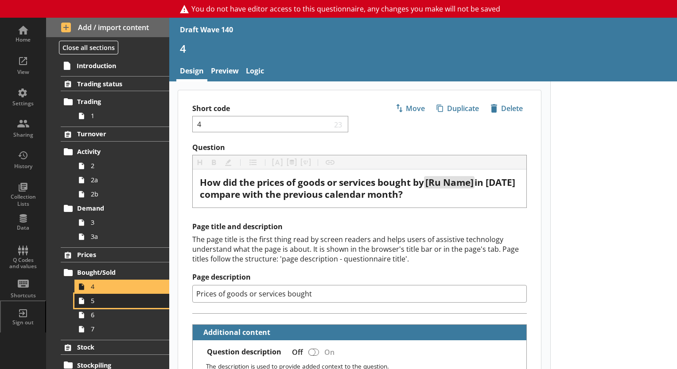
click at [98, 302] on span "5" at bounding box center [124, 301] width 66 height 8
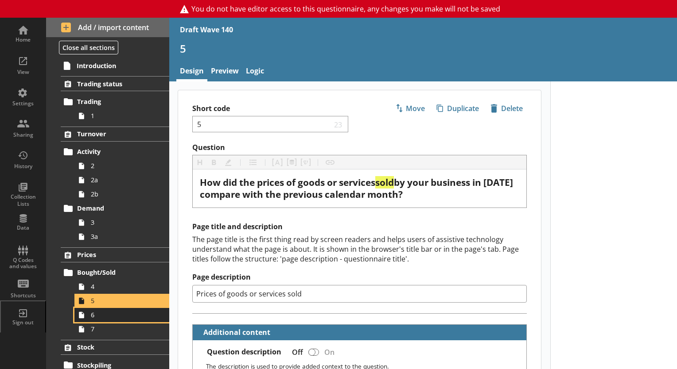
click at [113, 313] on span "6" at bounding box center [124, 315] width 66 height 8
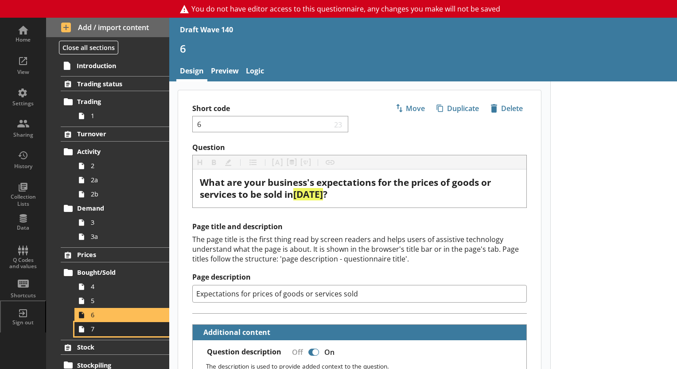
click at [97, 329] on span "7" at bounding box center [124, 329] width 66 height 8
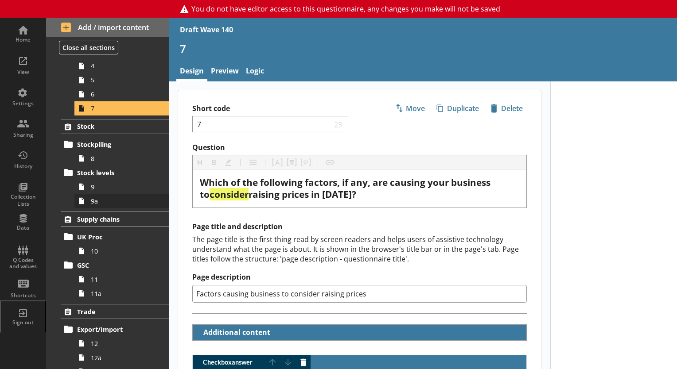
scroll to position [222, 0]
click at [105, 162] on link "8" at bounding box center [121, 158] width 95 height 14
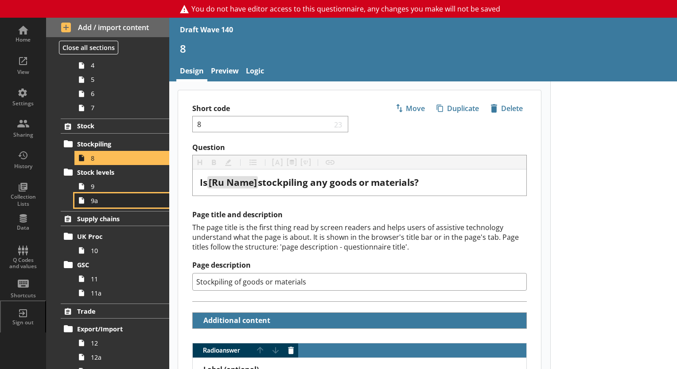
click at [110, 194] on link "9a" at bounding box center [121, 201] width 95 height 14
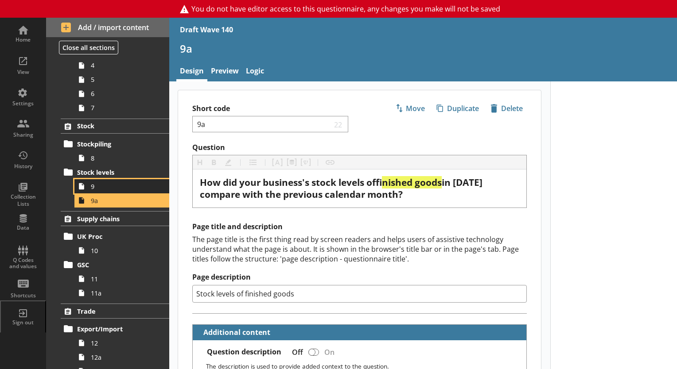
click at [111, 188] on span "9" at bounding box center [124, 187] width 66 height 8
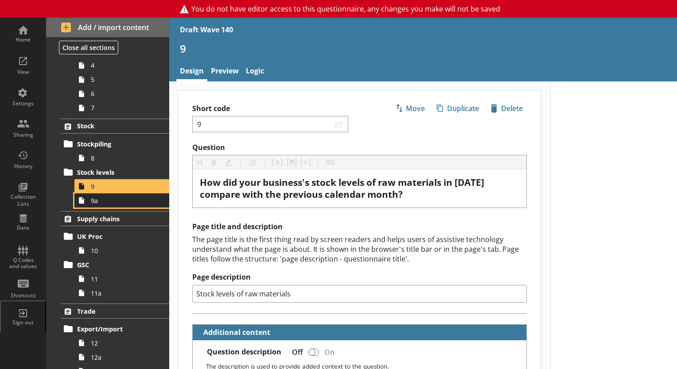
click at [106, 203] on span "9a" at bounding box center [124, 201] width 66 height 8
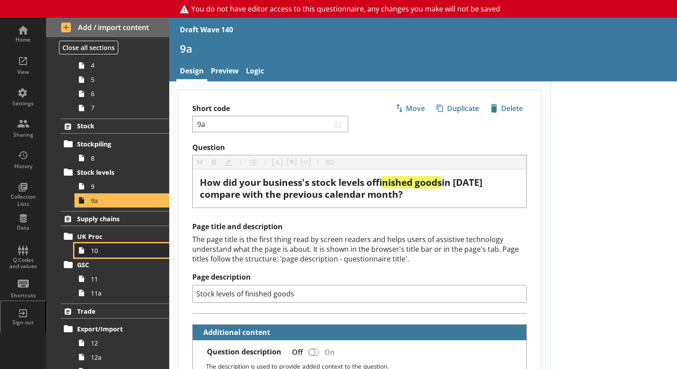
click at [111, 247] on span "10" at bounding box center [124, 251] width 66 height 8
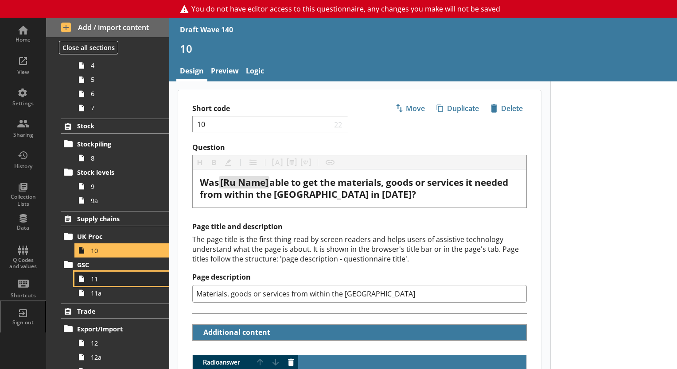
click at [96, 272] on link "11" at bounding box center [121, 279] width 95 height 14
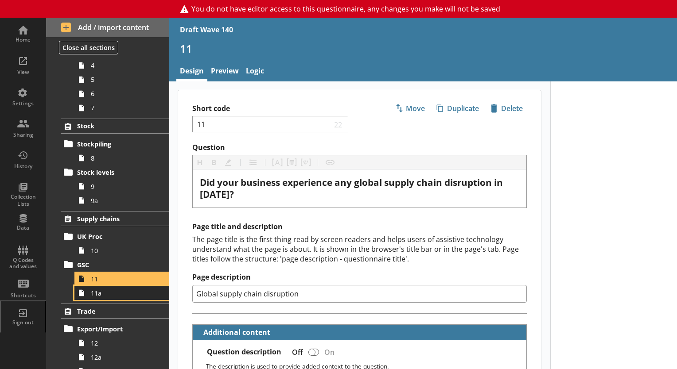
click at [108, 291] on span "11a" at bounding box center [124, 293] width 66 height 8
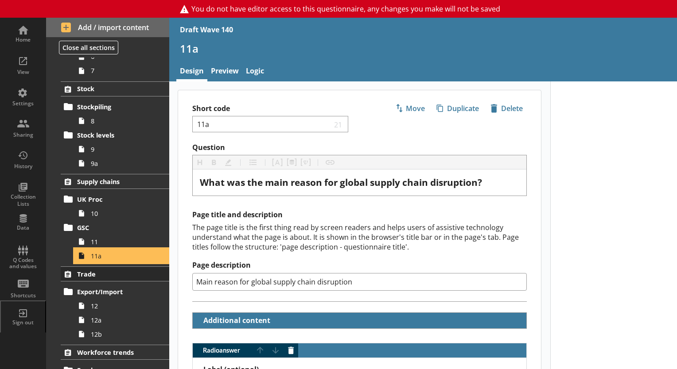
scroll to position [399, 0]
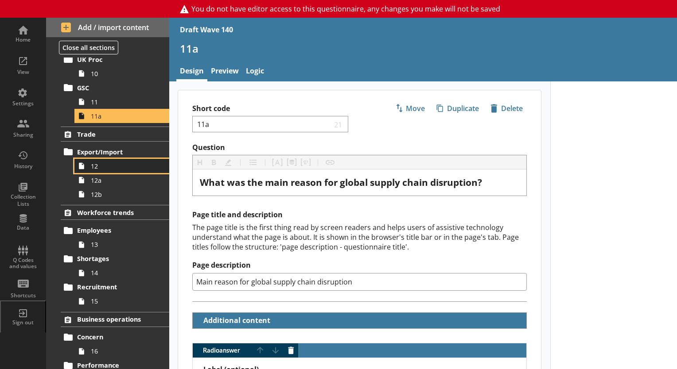
click at [97, 169] on span "12" at bounding box center [124, 166] width 66 height 8
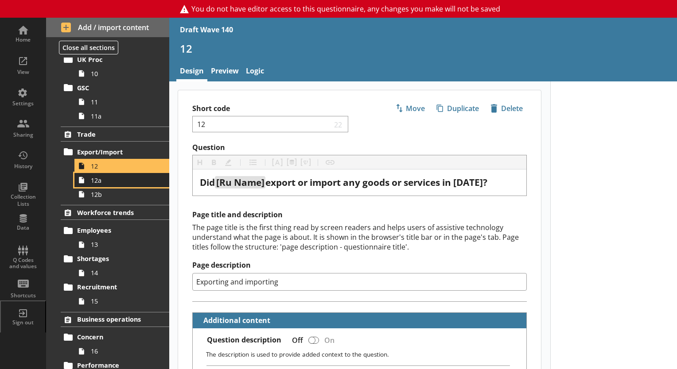
click at [114, 180] on span "12a" at bounding box center [124, 180] width 66 height 8
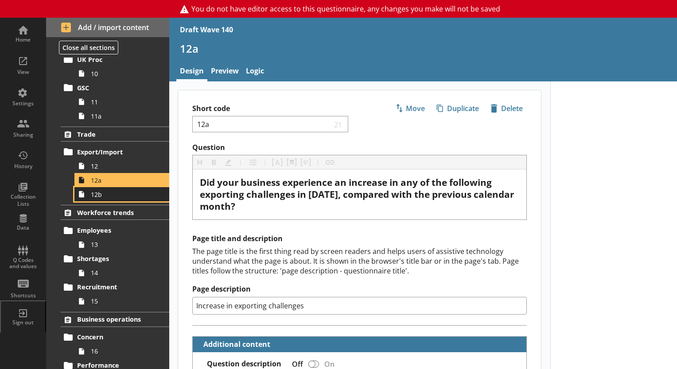
click at [138, 197] on span "12b" at bounding box center [124, 194] width 66 height 8
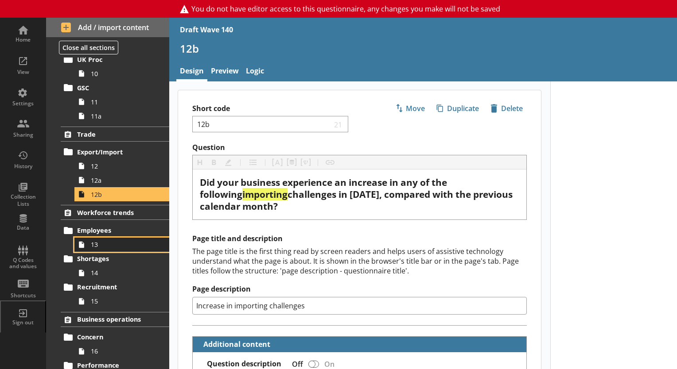
click at [118, 245] on span "13" at bounding box center [124, 245] width 66 height 8
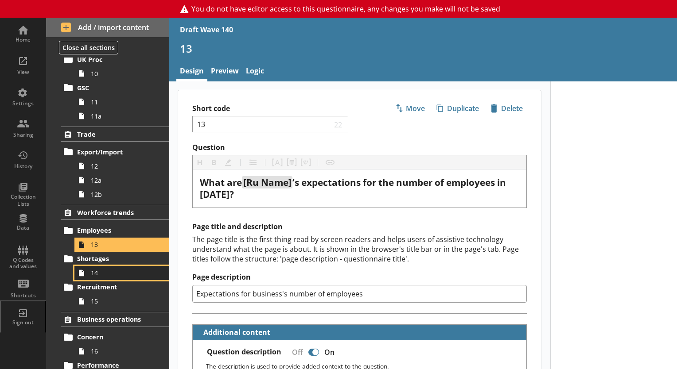
click at [78, 277] on icon at bounding box center [81, 273] width 14 height 14
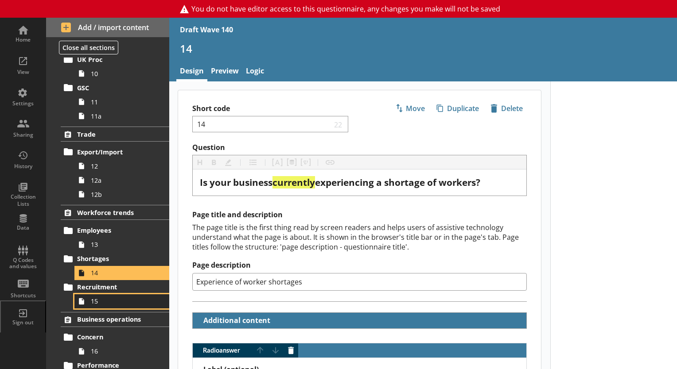
click at [132, 303] on span "15" at bounding box center [124, 301] width 66 height 8
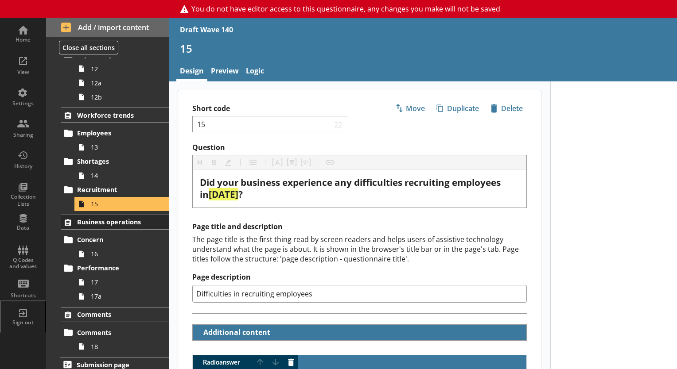
scroll to position [501, 0]
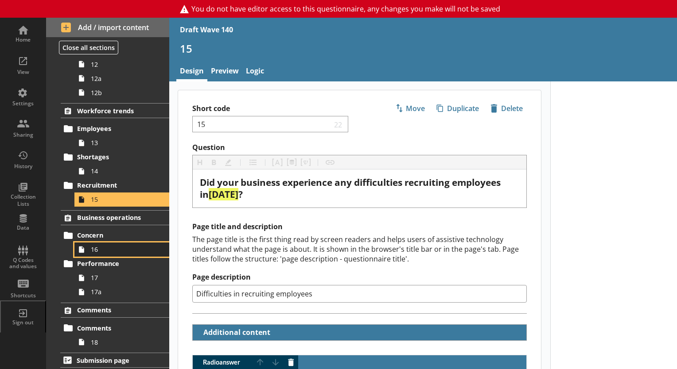
click at [111, 249] on span "16" at bounding box center [124, 249] width 66 height 8
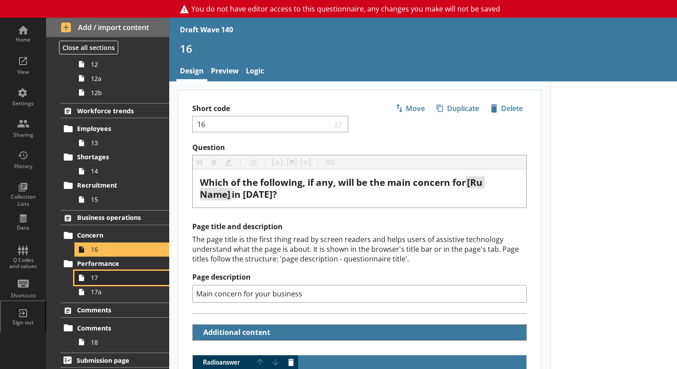
click at [102, 276] on span "17" at bounding box center [124, 278] width 66 height 8
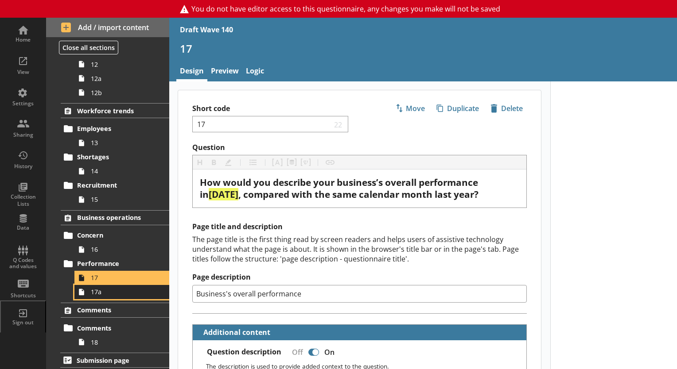
click at [113, 290] on span "17a" at bounding box center [124, 292] width 66 height 8
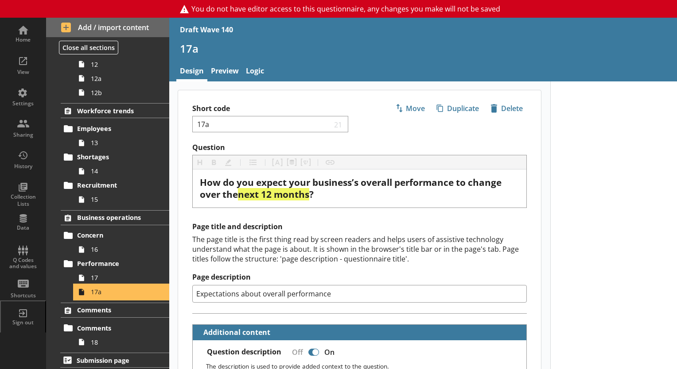
type textarea "x"
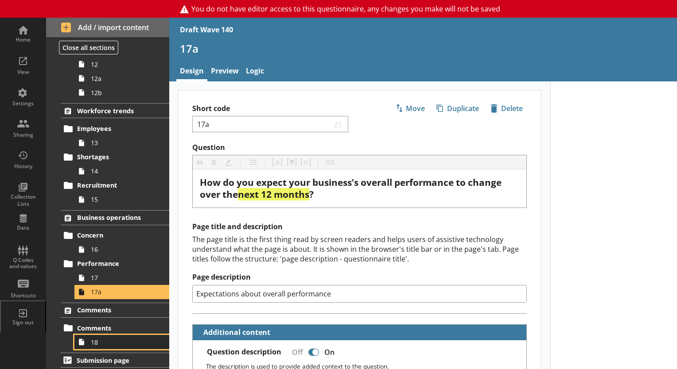
click at [120, 338] on span "18" at bounding box center [124, 342] width 66 height 8
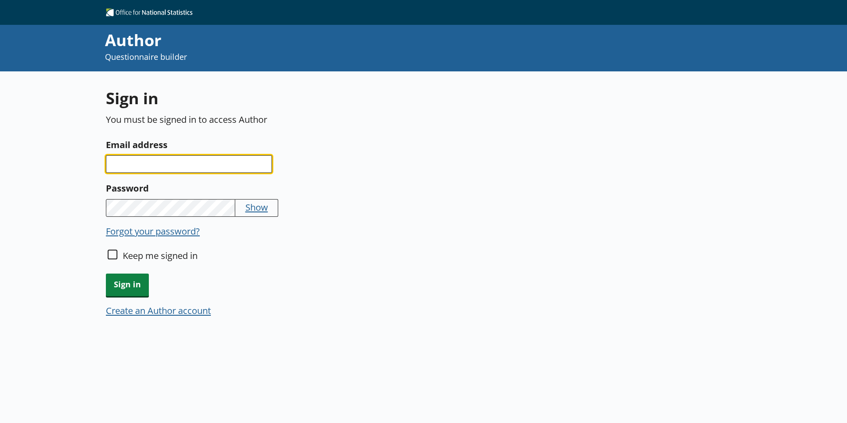
click at [193, 158] on input "Email address" at bounding box center [189, 164] width 166 height 18
type input "beth.umpleby@ons.gov.uk"
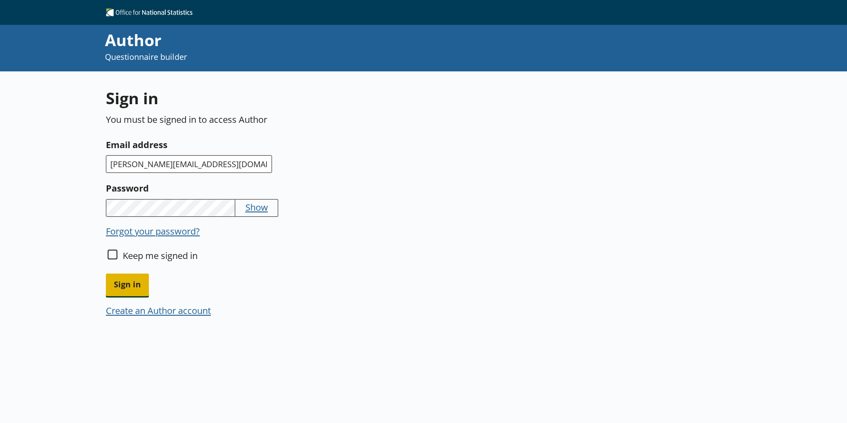
click at [114, 293] on span "Sign in" at bounding box center [127, 284] width 43 height 23
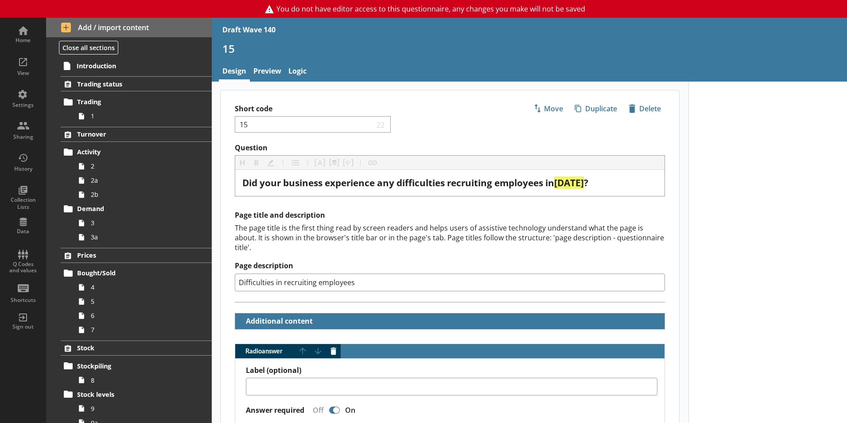
type textarea "x"
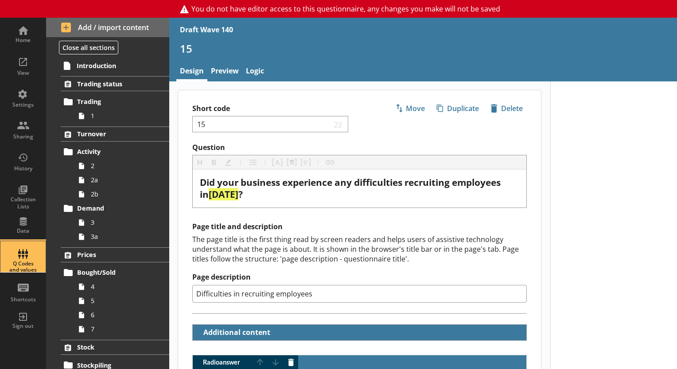
click at [34, 270] on div "Q Codes and values" at bounding box center [23, 267] width 31 height 13
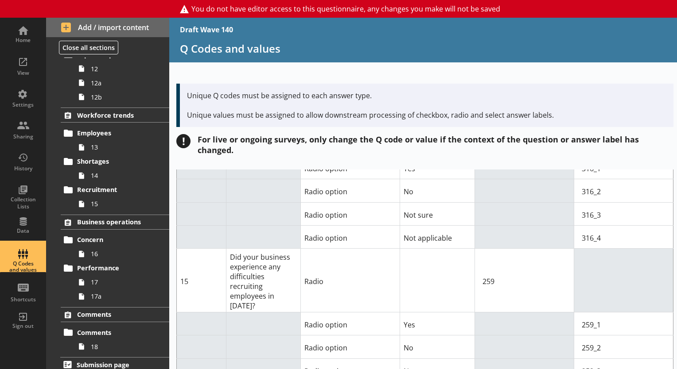
scroll to position [501, 0]
